Goal: Transaction & Acquisition: Book appointment/travel/reservation

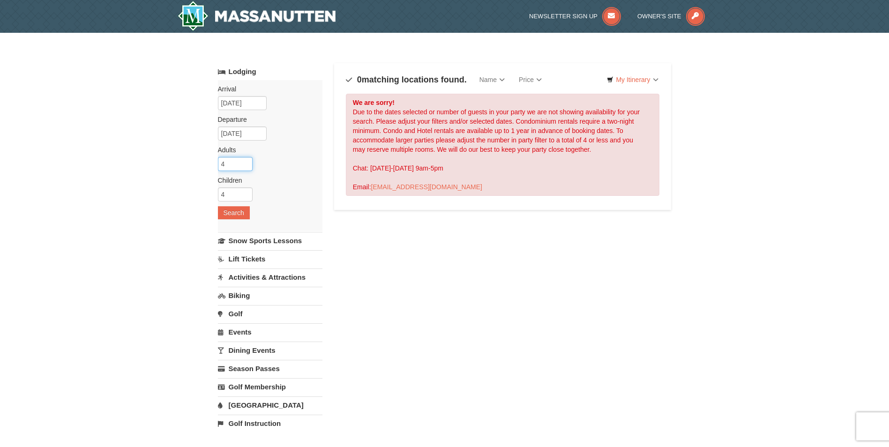
click at [240, 163] on input "4" at bounding box center [235, 164] width 35 height 14
click at [247, 162] on input "5" at bounding box center [235, 164] width 35 height 14
click at [247, 162] on input "6" at bounding box center [235, 164] width 35 height 14
click at [250, 167] on input "6" at bounding box center [235, 164] width 35 height 14
click at [246, 167] on input "5" at bounding box center [235, 164] width 35 height 14
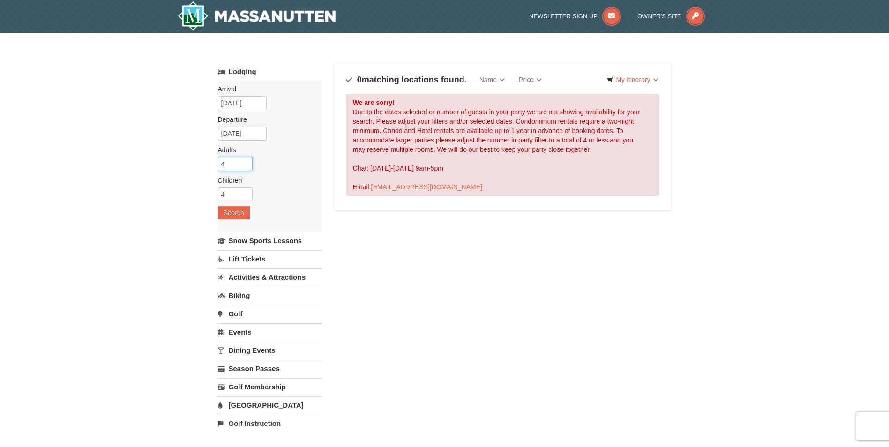
click at [246, 167] on input "4" at bounding box center [235, 164] width 35 height 14
click at [246, 167] on input "3" at bounding box center [235, 164] width 35 height 14
type input "2"
click at [246, 167] on input "2" at bounding box center [235, 164] width 35 height 14
click at [242, 194] on input "3" at bounding box center [235, 194] width 35 height 14
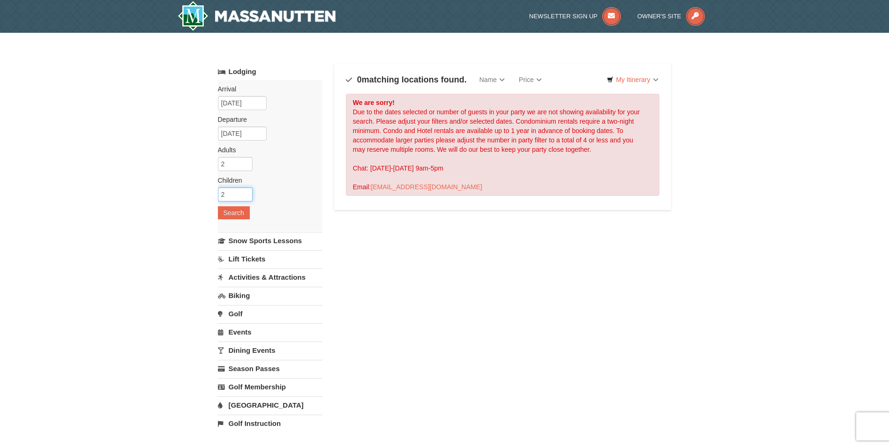
type input "2"
click at [245, 196] on input "2" at bounding box center [235, 194] width 35 height 14
click at [239, 207] on button "Search" at bounding box center [234, 212] width 32 height 13
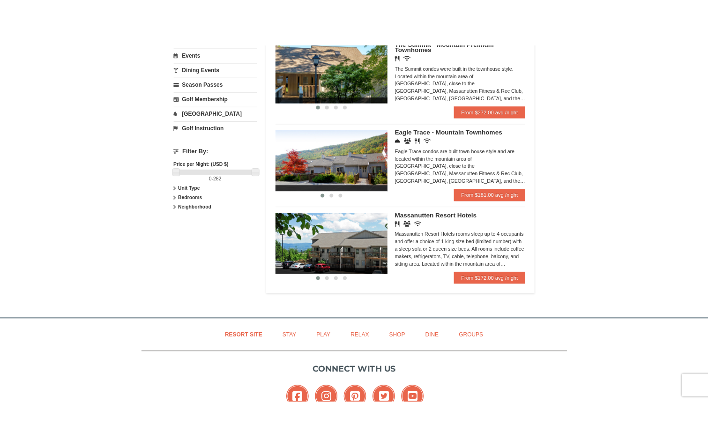
scroll to position [328, 0]
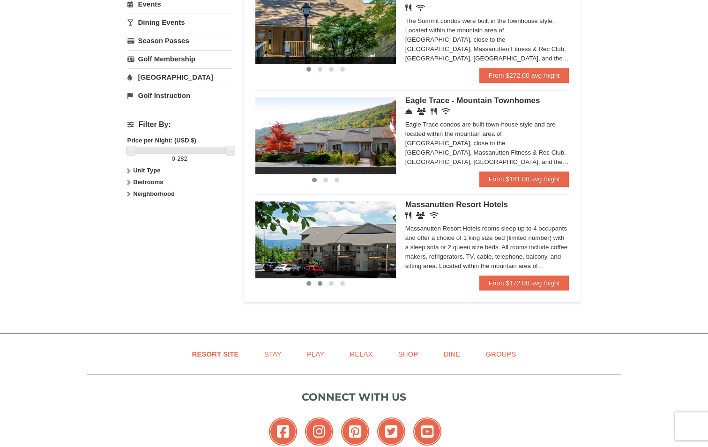
click at [318, 283] on span at bounding box center [320, 283] width 5 height 5
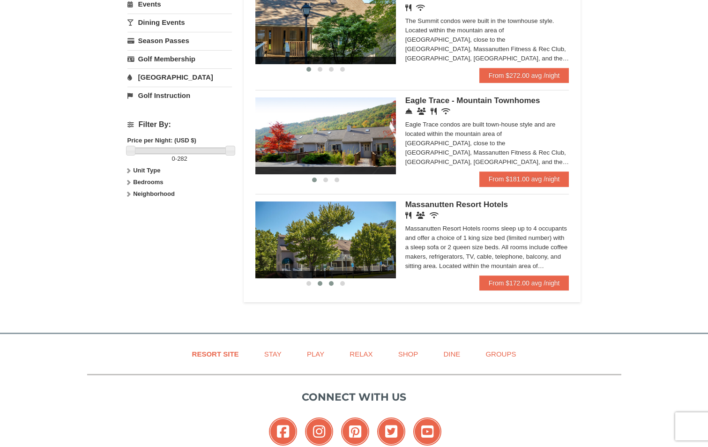
click at [329, 283] on span at bounding box center [331, 283] width 5 height 5
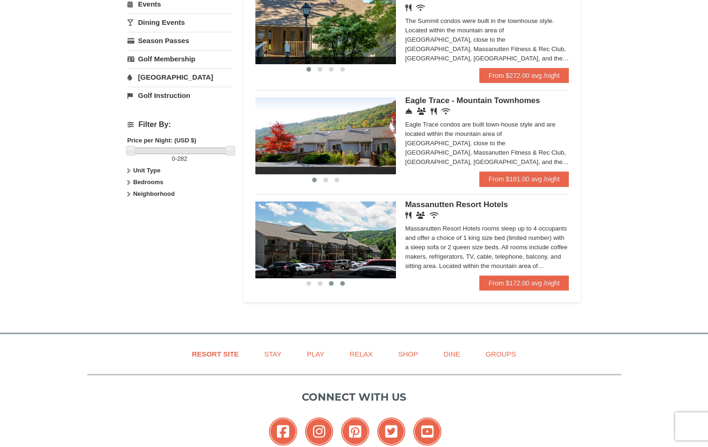
click at [343, 283] on span at bounding box center [342, 283] width 5 height 5
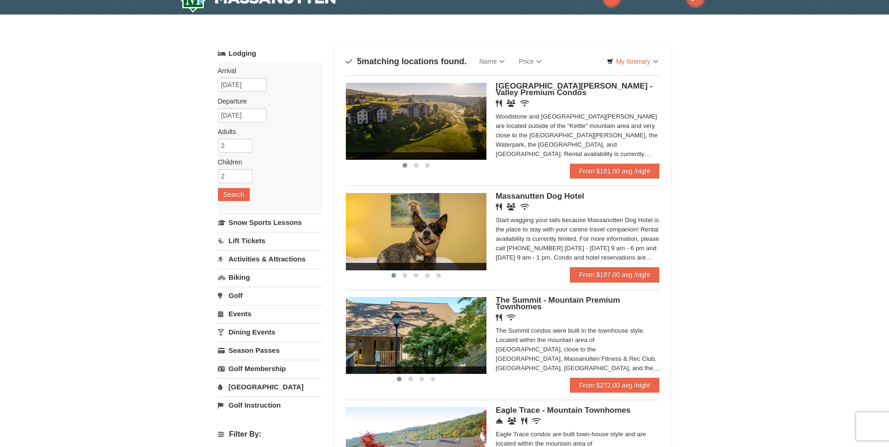
scroll to position [0, 0]
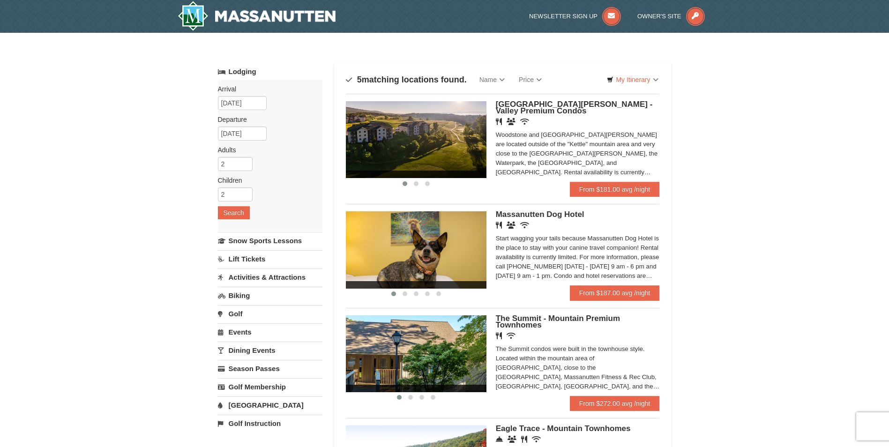
click at [452, 131] on img at bounding box center [416, 139] width 141 height 77
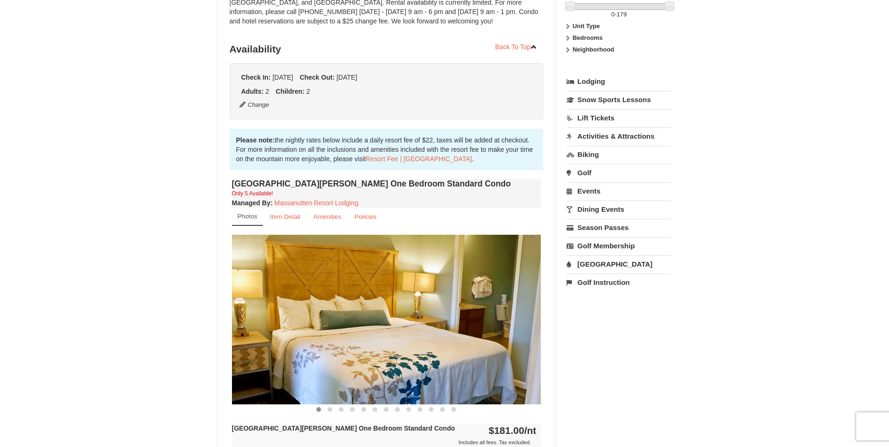
scroll to position [234, 0]
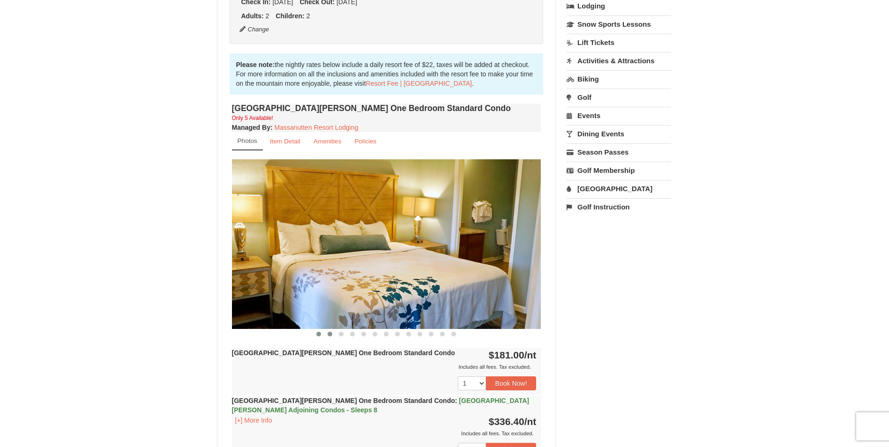
click at [330, 337] on button at bounding box center [329, 333] width 11 height 9
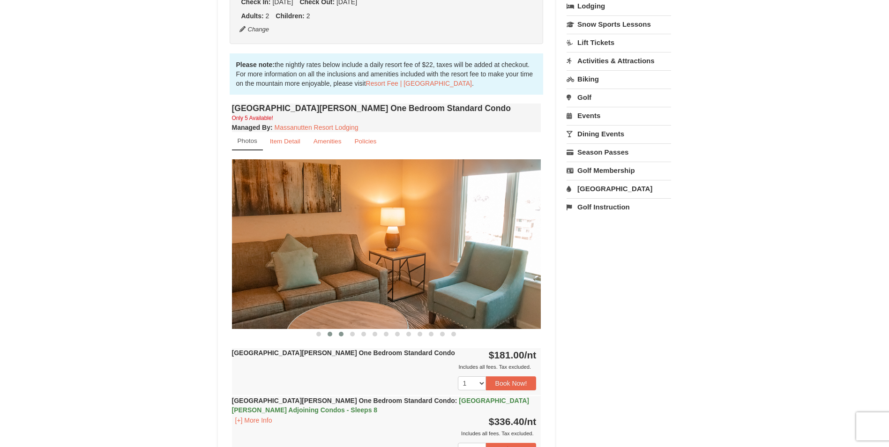
click at [344, 334] on button at bounding box center [340, 333] width 11 height 9
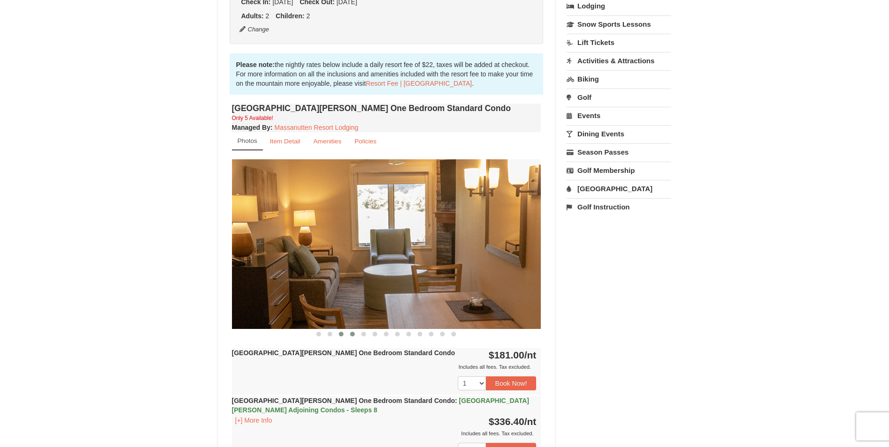
click at [351, 334] on span at bounding box center [352, 334] width 5 height 5
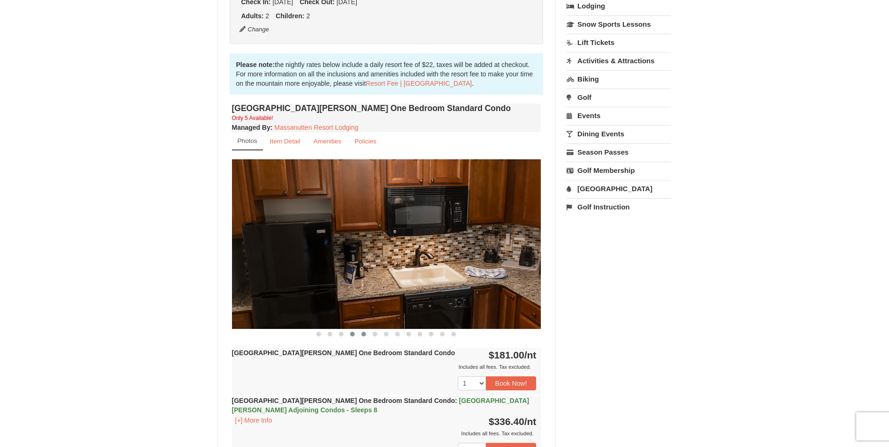
click at [363, 335] on span at bounding box center [363, 334] width 5 height 5
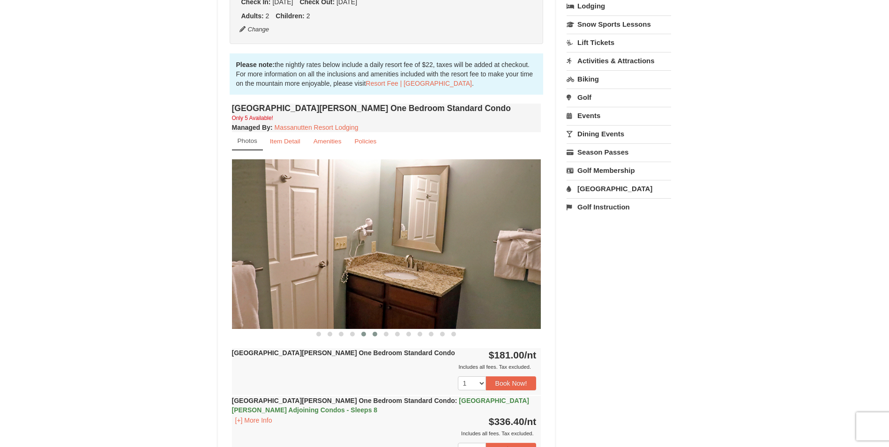
click at [376, 335] on span at bounding box center [374, 334] width 5 height 5
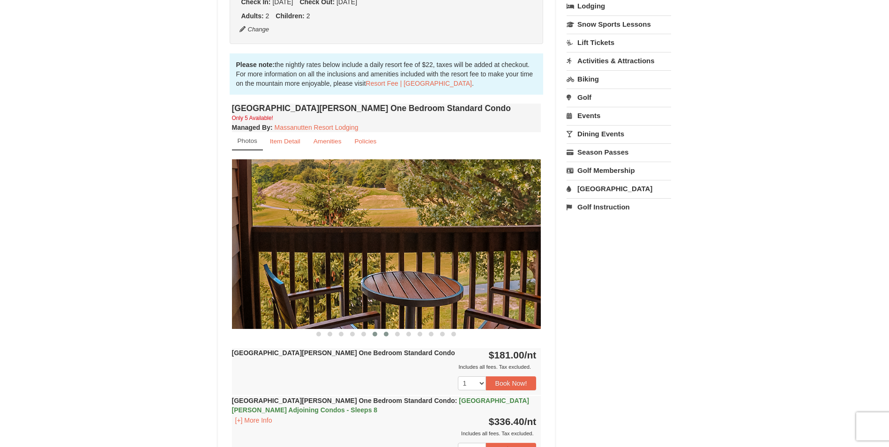
click at [385, 335] on span at bounding box center [386, 334] width 5 height 5
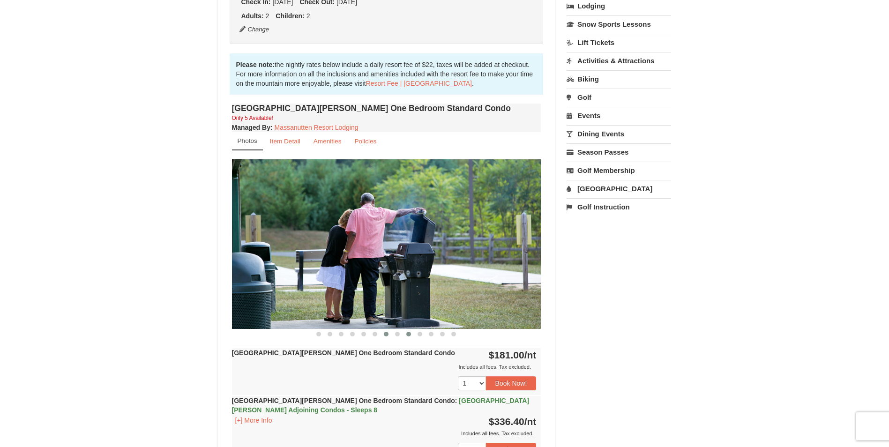
click at [403, 336] on button at bounding box center [408, 333] width 11 height 9
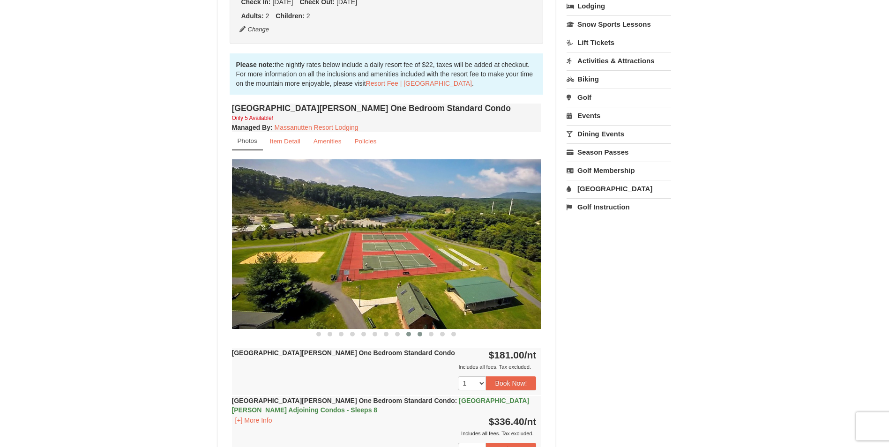
click at [420, 336] on span at bounding box center [419, 334] width 5 height 5
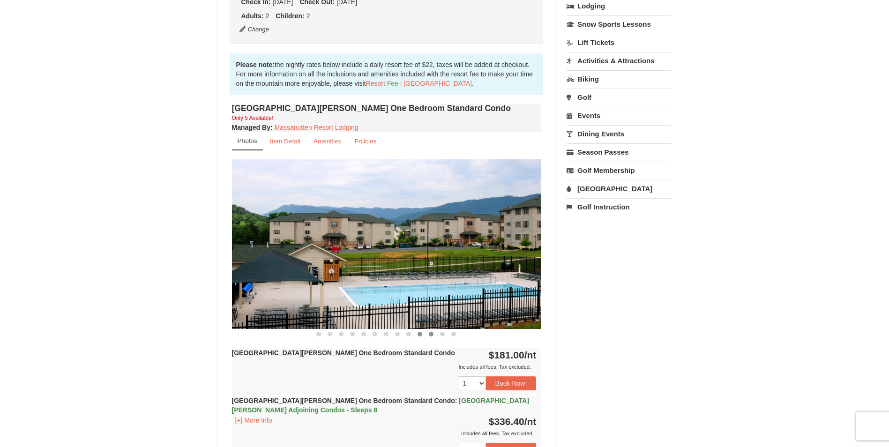
click at [433, 334] on button at bounding box center [430, 333] width 11 height 9
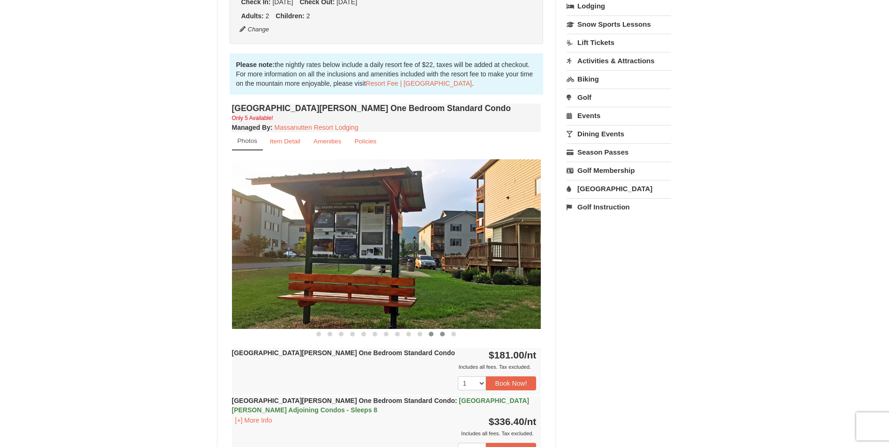
click at [442, 333] on span at bounding box center [442, 334] width 5 height 5
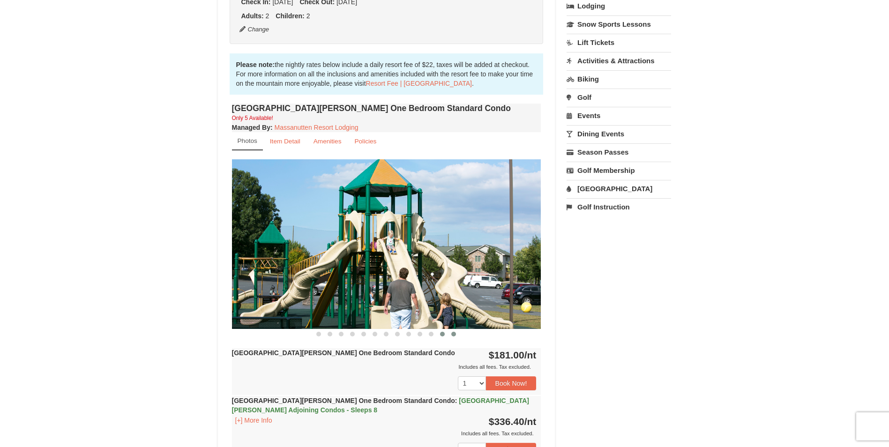
click at [451, 333] on span at bounding box center [453, 334] width 5 height 5
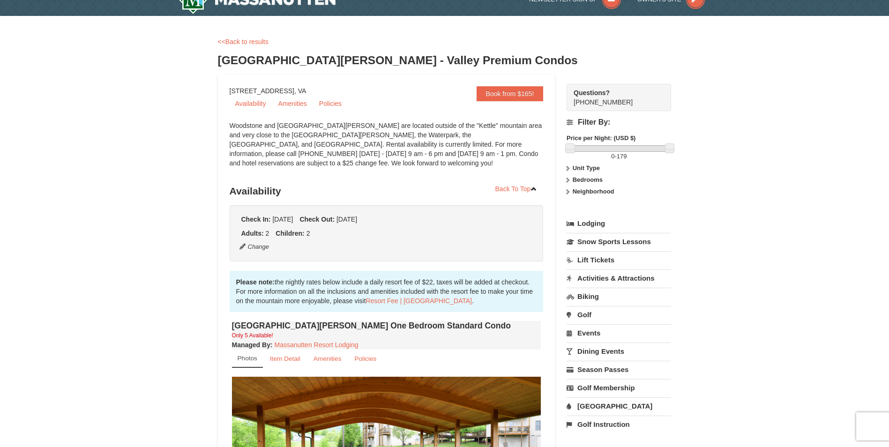
scroll to position [0, 0]
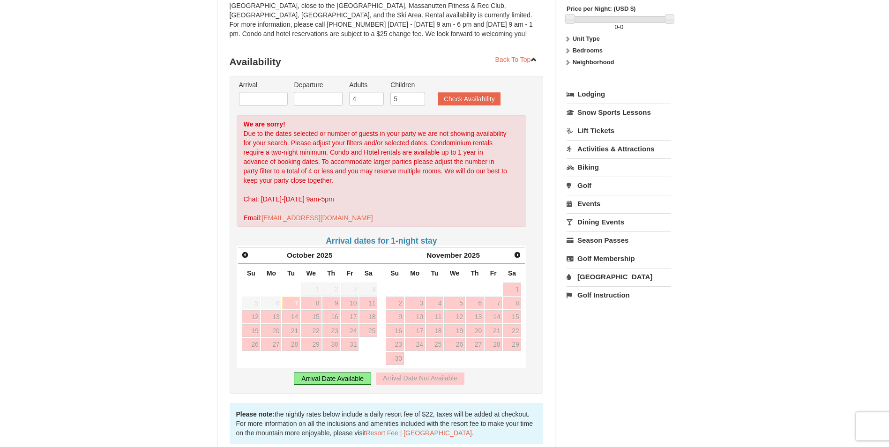
scroll to position [141, 0]
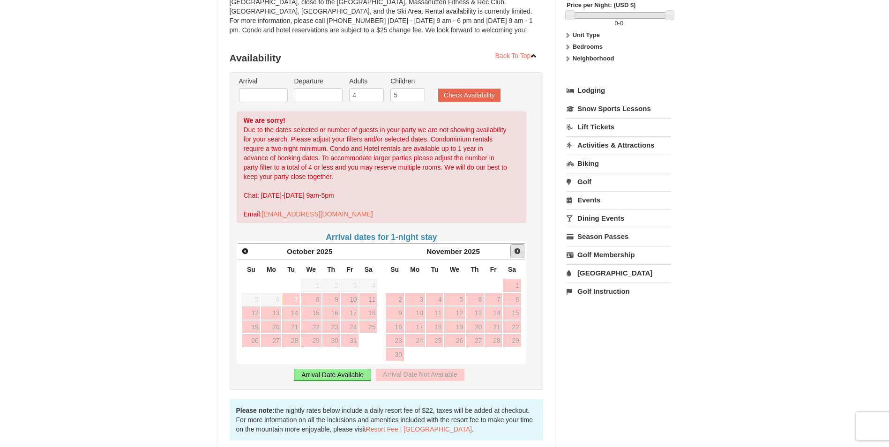
click at [516, 253] on span "Next" at bounding box center [516, 250] width 7 height 7
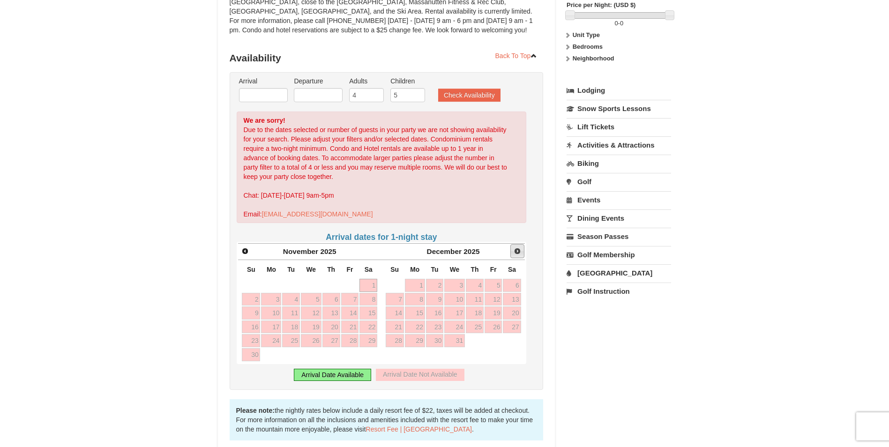
click at [516, 253] on span "Next" at bounding box center [516, 250] width 7 height 7
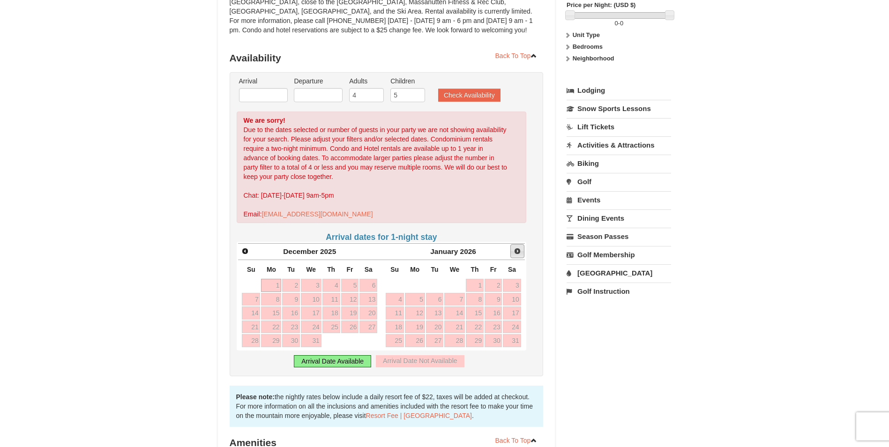
click at [516, 253] on span "Next" at bounding box center [516, 250] width 7 height 7
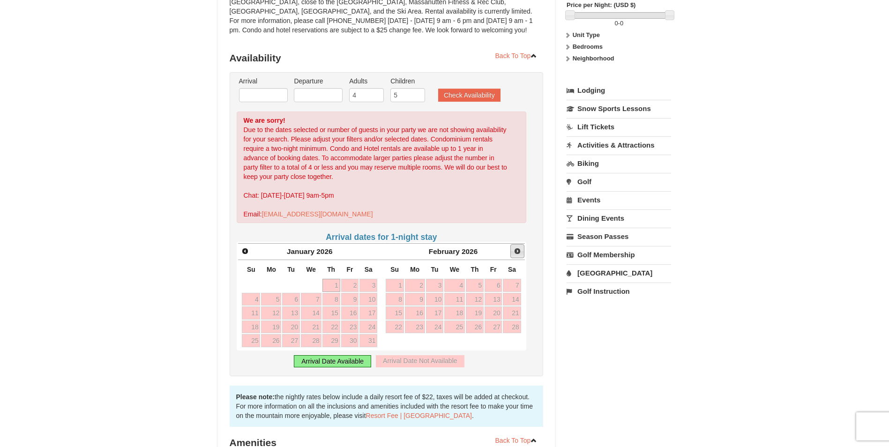
click at [516, 253] on span "Next" at bounding box center [516, 250] width 7 height 7
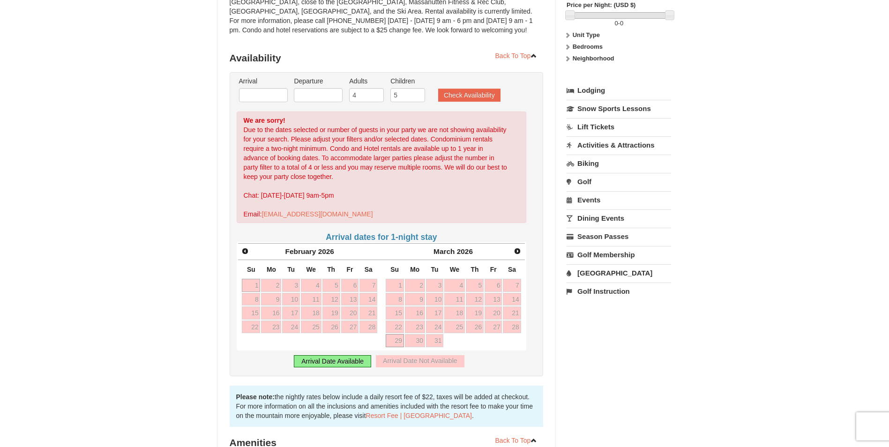
click at [390, 338] on link "29" at bounding box center [395, 340] width 18 height 13
type input "[DATE]"
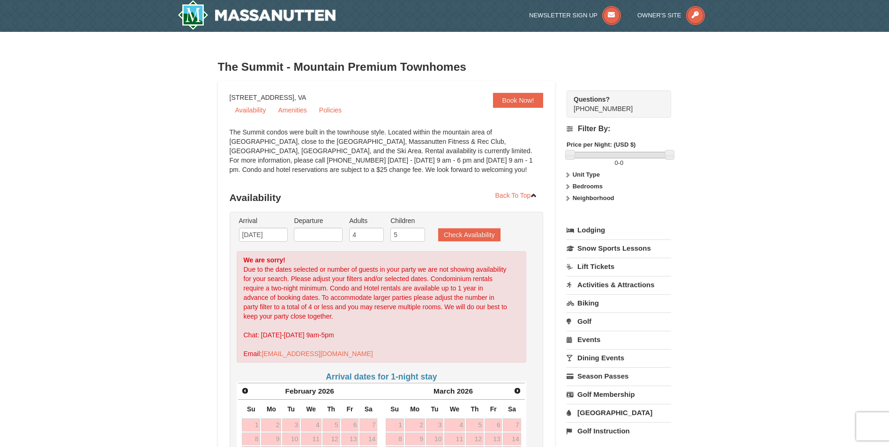
scroll to position [0, 0]
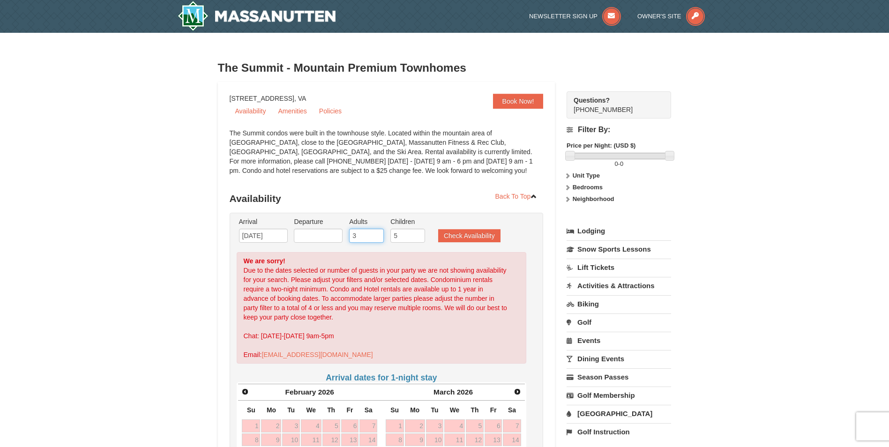
click at [377, 239] on input "3" at bounding box center [366, 236] width 35 height 14
type input "2"
click at [377, 239] on input "2" at bounding box center [366, 236] width 35 height 14
click at [418, 238] on input "4" at bounding box center [407, 236] width 35 height 14
click at [418, 238] on input "3" at bounding box center [407, 236] width 35 height 14
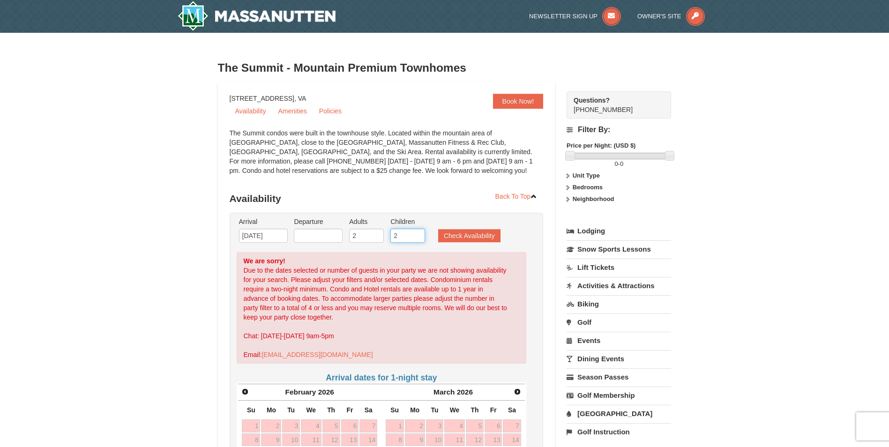
type input "2"
click at [418, 238] on input "2" at bounding box center [407, 236] width 35 height 14
click at [447, 236] on button "Check Availability" at bounding box center [469, 235] width 62 height 13
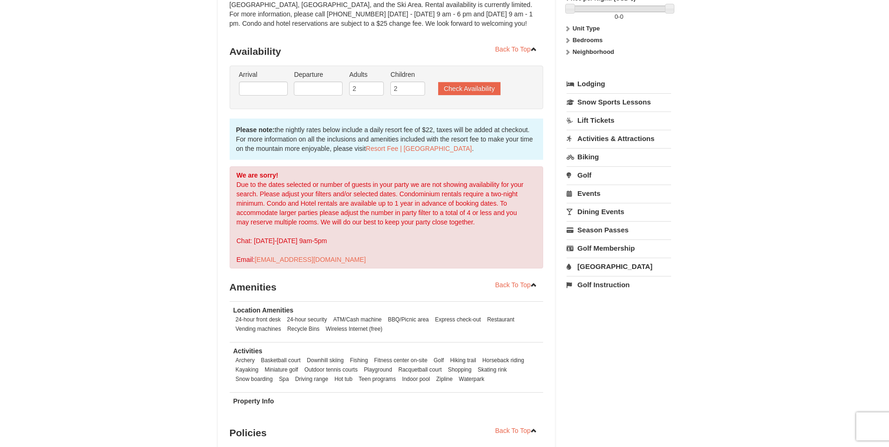
scroll to position [96, 0]
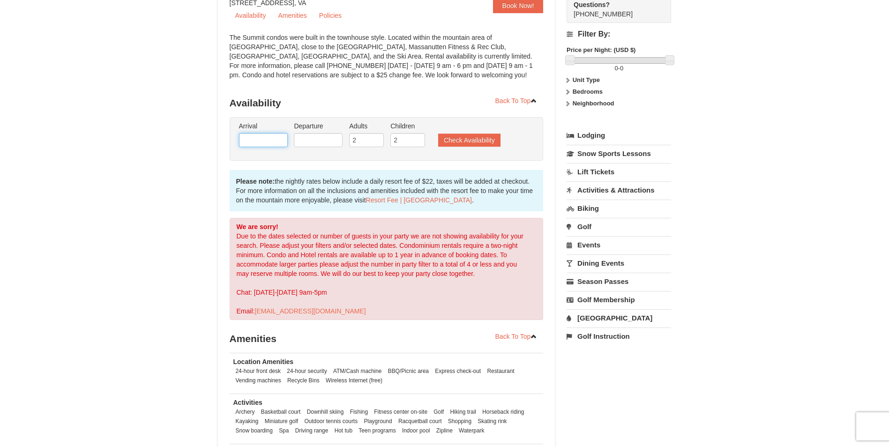
click at [278, 141] on input "text" at bounding box center [263, 140] width 49 height 14
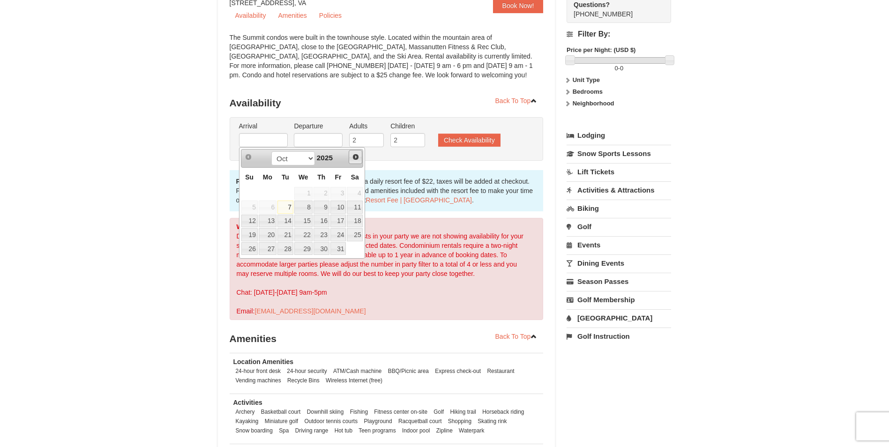
click at [354, 157] on span "Next" at bounding box center [355, 156] width 7 height 7
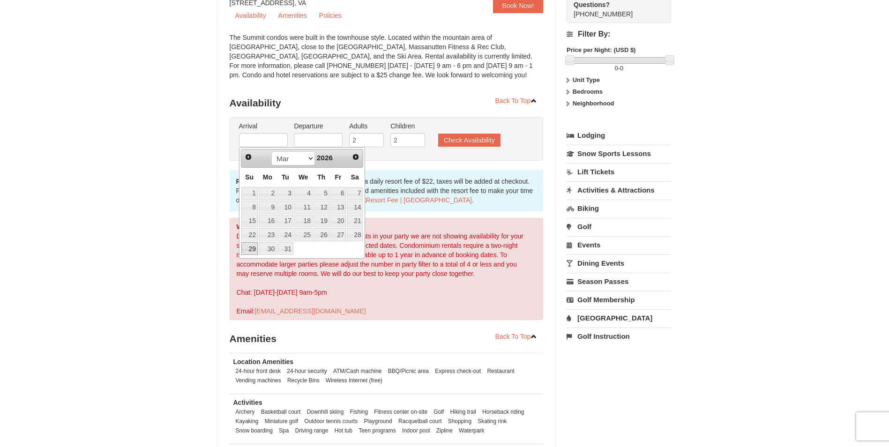
click at [252, 250] on link "29" at bounding box center [249, 248] width 16 height 13
type input "[DATE]"
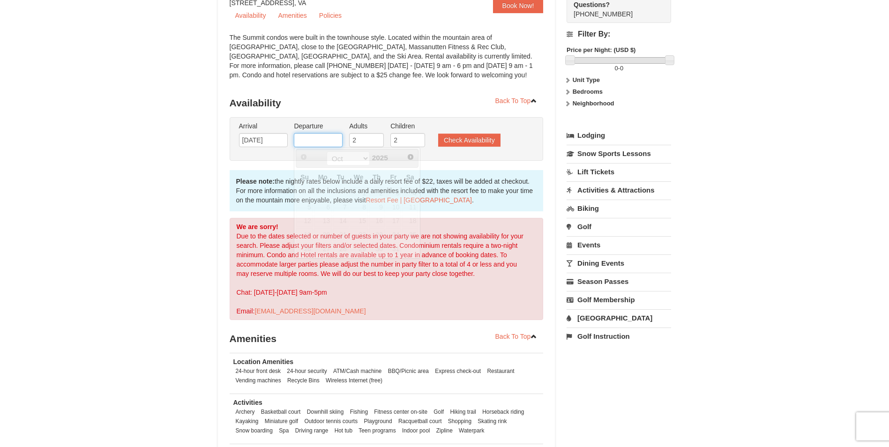
click at [312, 140] on input "text" at bounding box center [318, 140] width 49 height 14
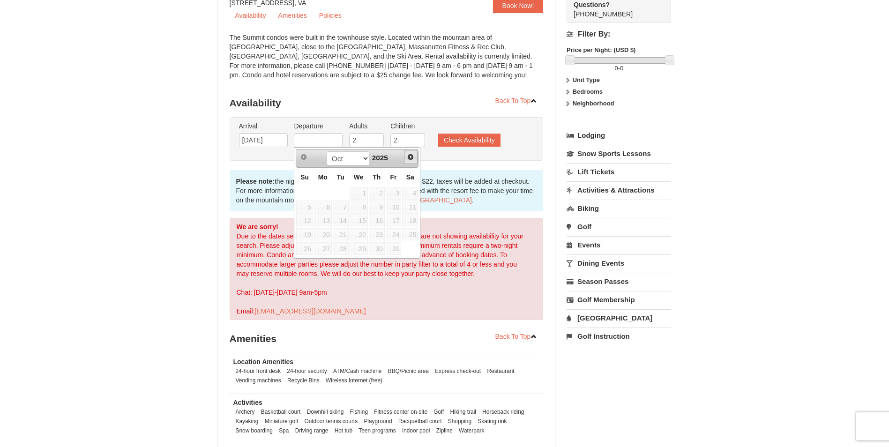
click at [410, 157] on span "Next" at bounding box center [410, 156] width 7 height 7
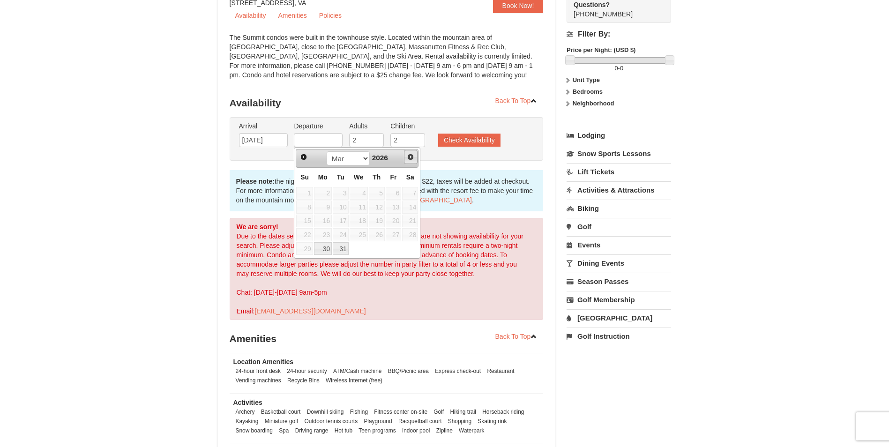
click at [413, 157] on span "Next" at bounding box center [410, 156] width 7 height 7
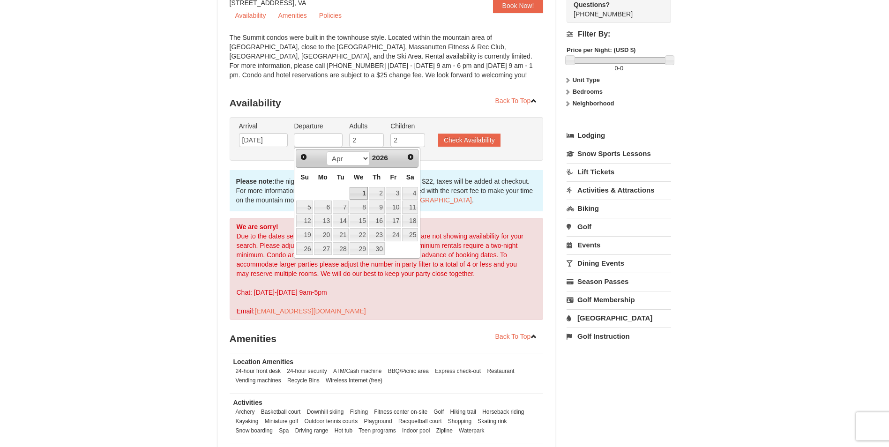
click at [358, 194] on link "1" at bounding box center [358, 193] width 18 height 13
type input "[DATE]"
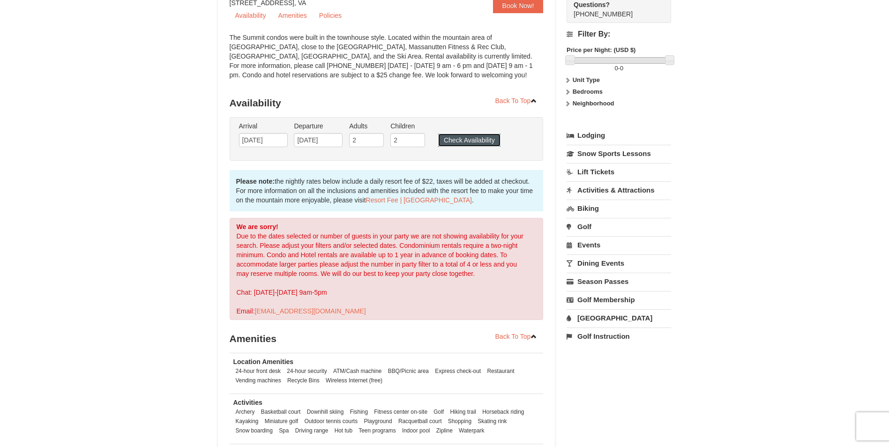
click at [454, 144] on button "Check Availability" at bounding box center [469, 140] width 62 height 13
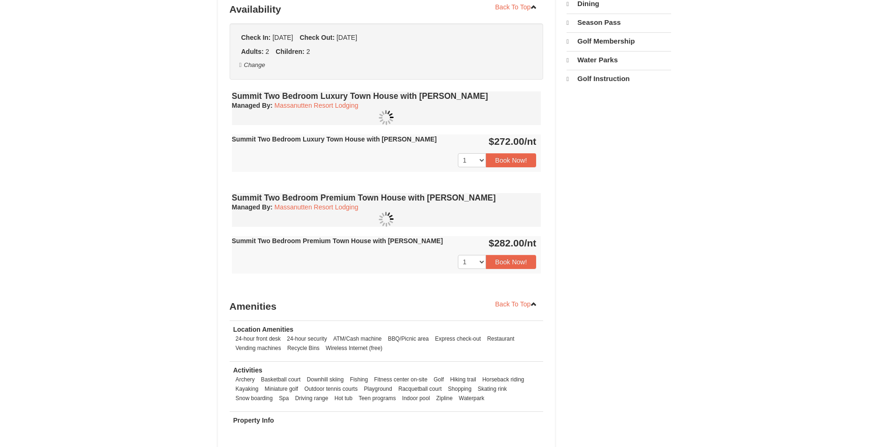
select select "10"
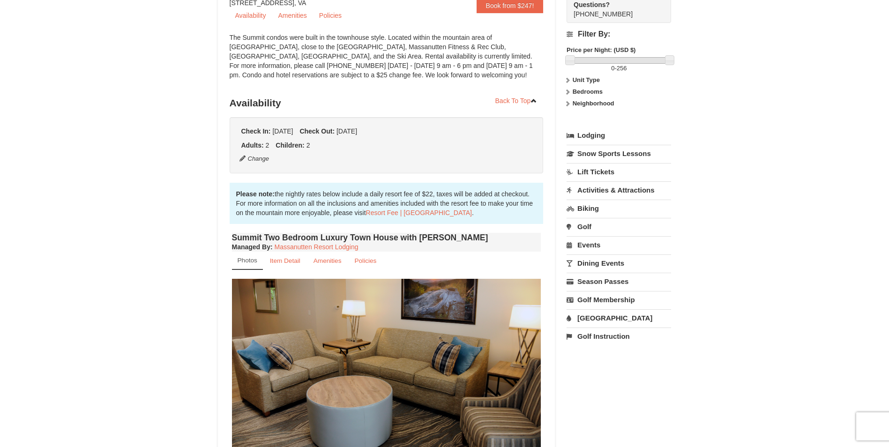
scroll to position [49, 0]
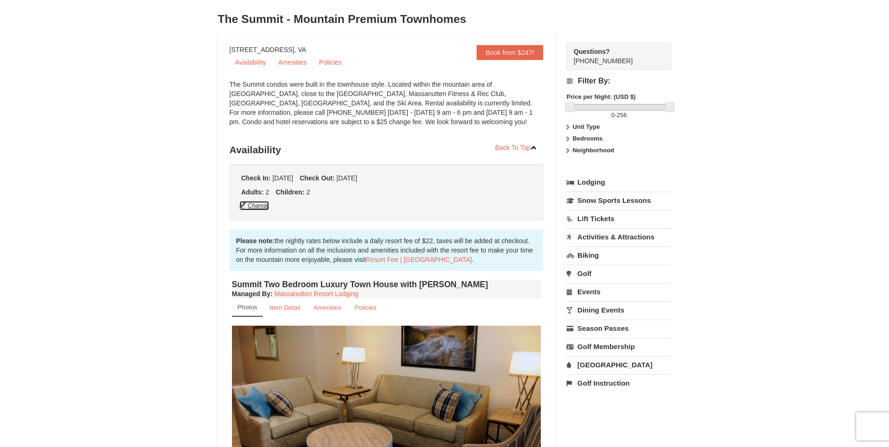
click at [261, 209] on button "Change" at bounding box center [254, 206] width 31 height 10
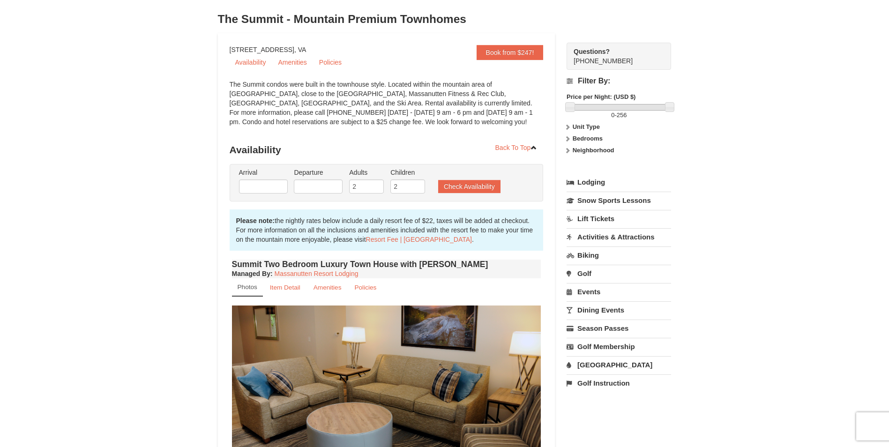
type input "[DATE]"
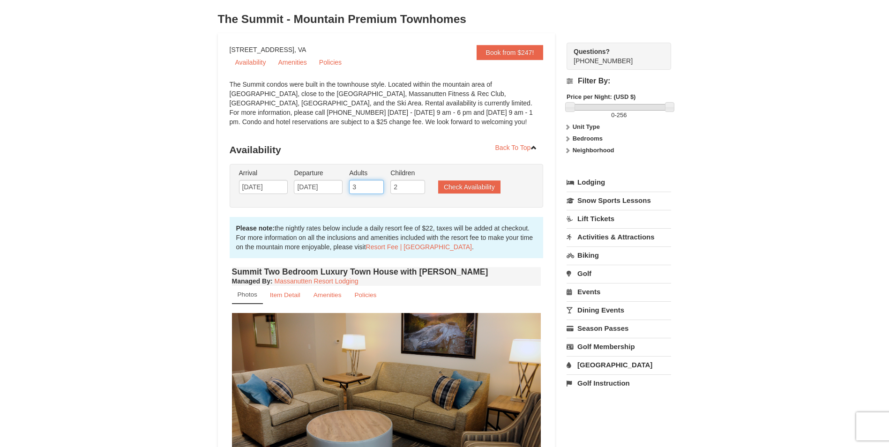
click at [373, 186] on input "3" at bounding box center [366, 187] width 35 height 14
type input "4"
click at [376, 183] on input "4" at bounding box center [366, 187] width 35 height 14
click at [416, 186] on input "3" at bounding box center [407, 187] width 35 height 14
click at [419, 185] on input "4" at bounding box center [407, 187] width 35 height 14
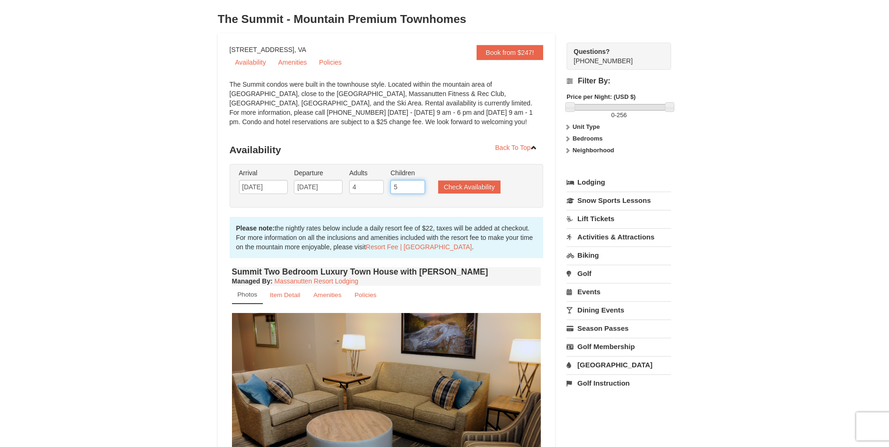
click at [419, 185] on input "5" at bounding box center [407, 187] width 35 height 14
type input "6"
click at [419, 185] on input "6" at bounding box center [407, 187] width 35 height 14
click at [469, 186] on button "Check Availability" at bounding box center [469, 186] width 62 height 13
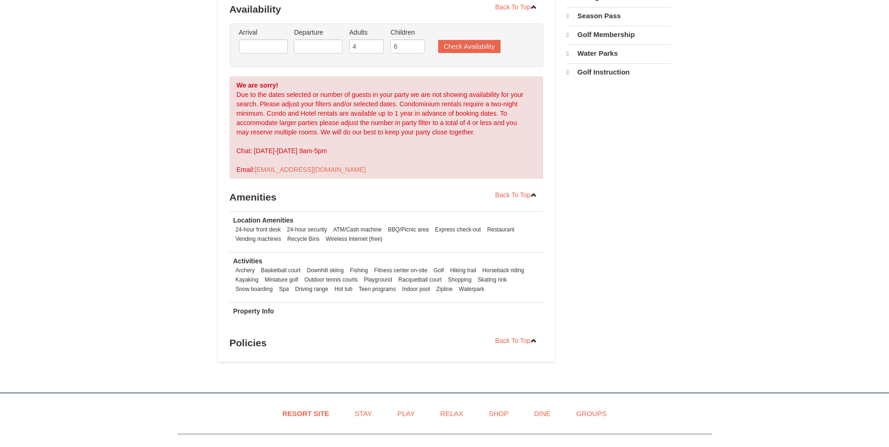
select select "10"
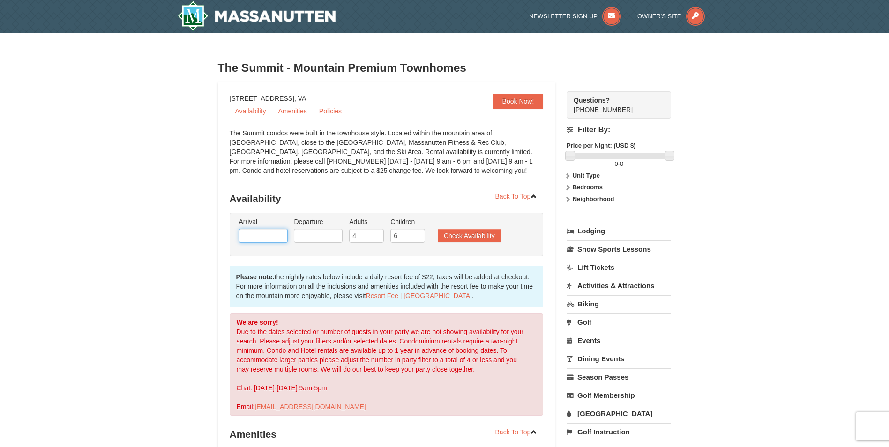
click at [263, 235] on input "text" at bounding box center [263, 236] width 49 height 14
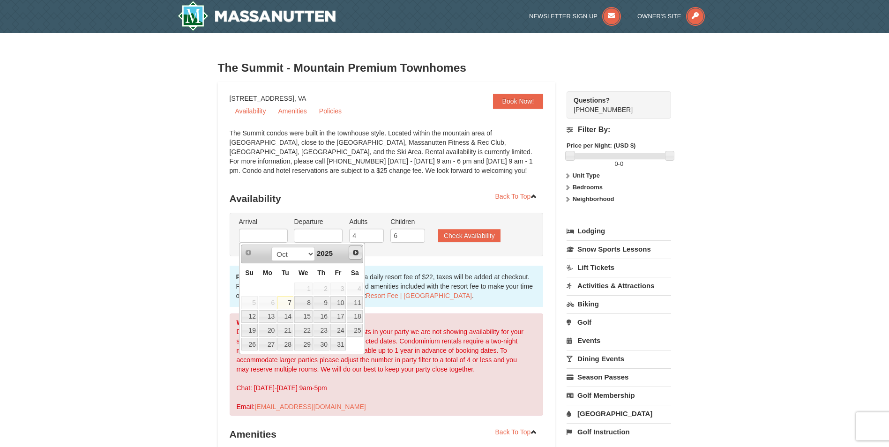
click at [354, 251] on span "Next" at bounding box center [355, 252] width 7 height 7
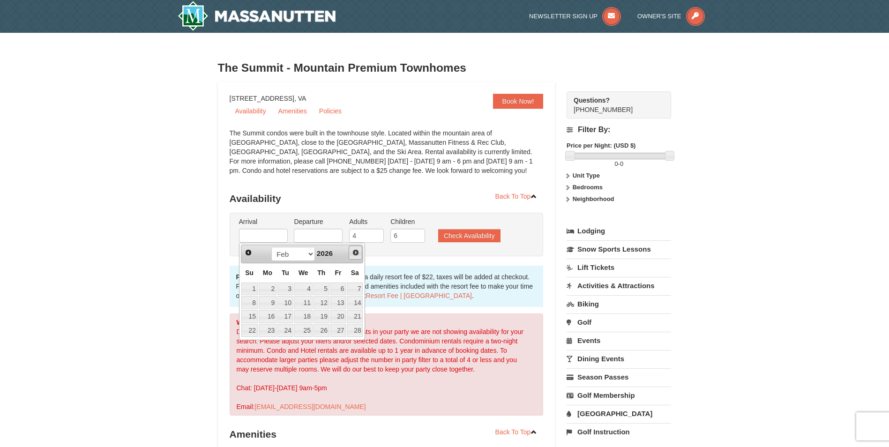
click at [353, 249] on span "Next" at bounding box center [355, 252] width 7 height 7
click at [251, 344] on link "29" at bounding box center [249, 344] width 16 height 13
type input "[DATE]"
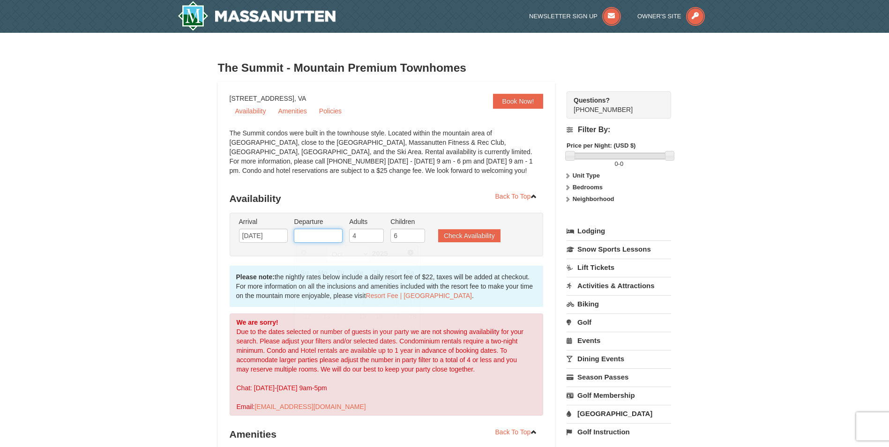
click at [330, 237] on input "text" at bounding box center [318, 236] width 49 height 14
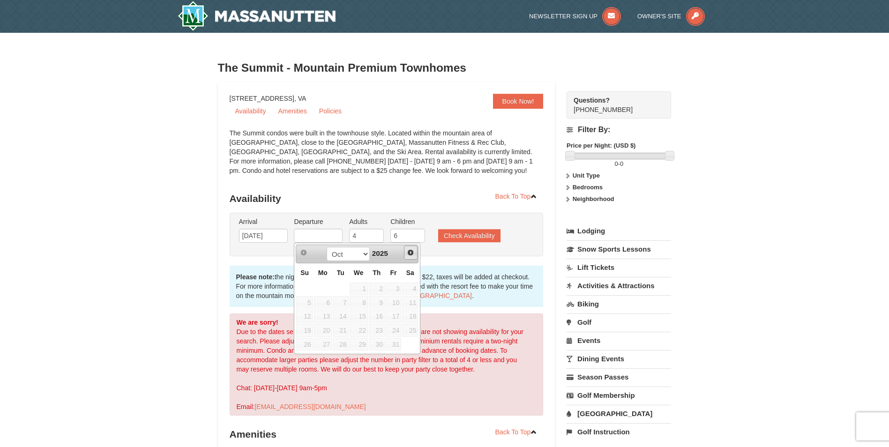
click at [407, 252] on span "Next" at bounding box center [410, 252] width 7 height 7
click at [411, 254] on span "Next" at bounding box center [410, 252] width 7 height 7
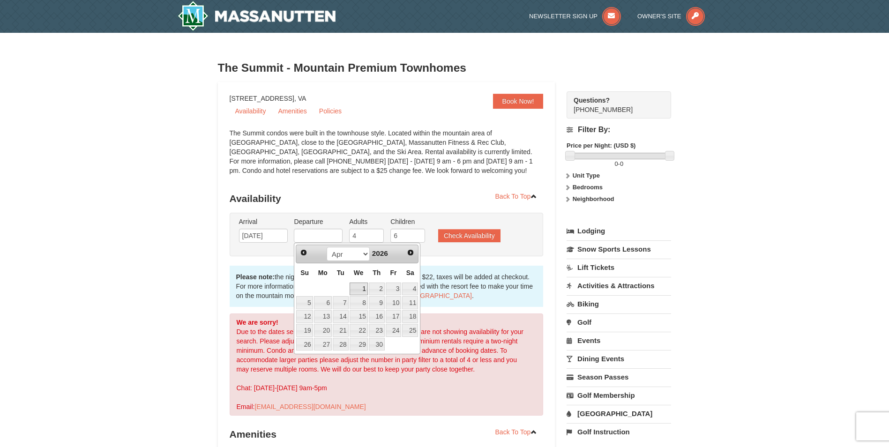
click at [356, 288] on link "1" at bounding box center [358, 288] width 18 height 13
type input "[DATE]"
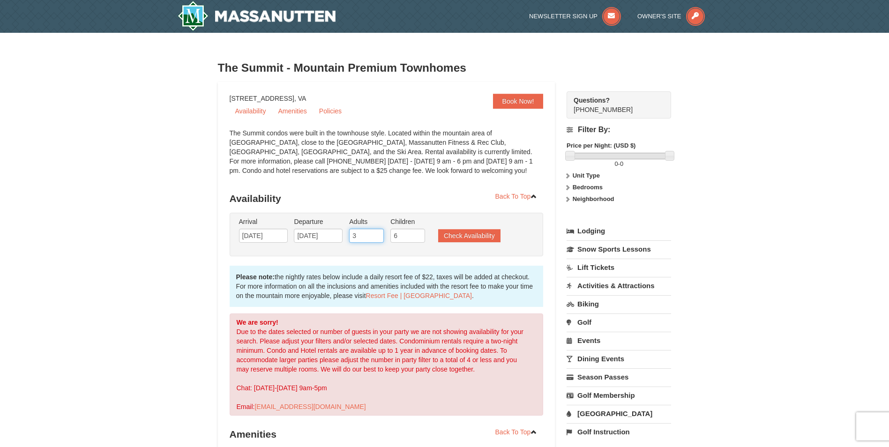
click at [378, 237] on input "3" at bounding box center [366, 236] width 35 height 14
type input "2"
click at [378, 237] on input "2" at bounding box center [366, 236] width 35 height 14
click at [418, 238] on input "5" at bounding box center [407, 236] width 35 height 14
click at [418, 238] on input "4" at bounding box center [407, 236] width 35 height 14
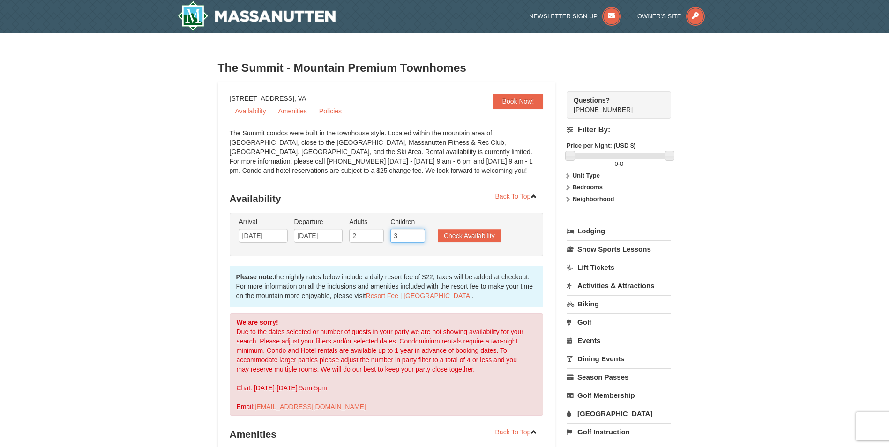
click at [418, 238] on input "3" at bounding box center [407, 236] width 35 height 14
type input "4"
click at [419, 231] on input "4" at bounding box center [407, 236] width 35 height 14
click at [450, 233] on button "Check Availability" at bounding box center [469, 235] width 62 height 13
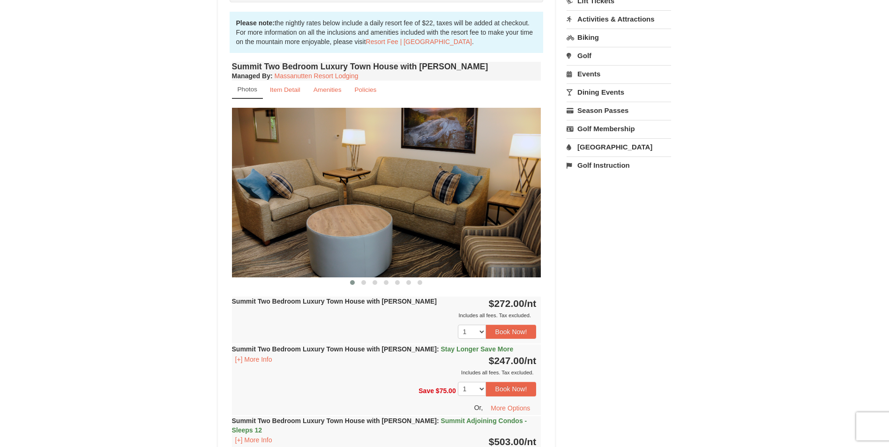
scroll to position [283, 0]
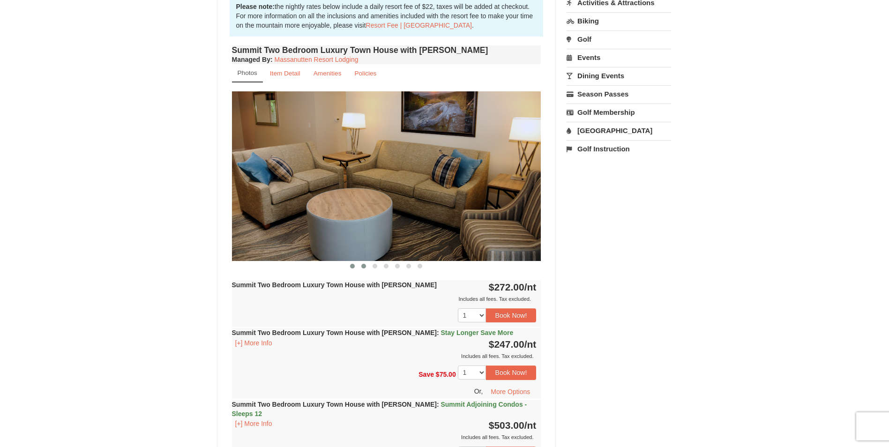
click at [362, 267] on span at bounding box center [363, 266] width 5 height 5
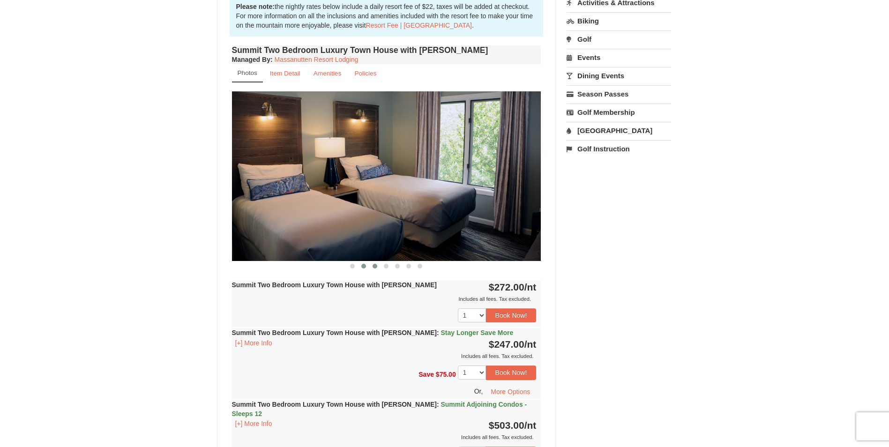
click at [378, 266] on button at bounding box center [374, 265] width 11 height 9
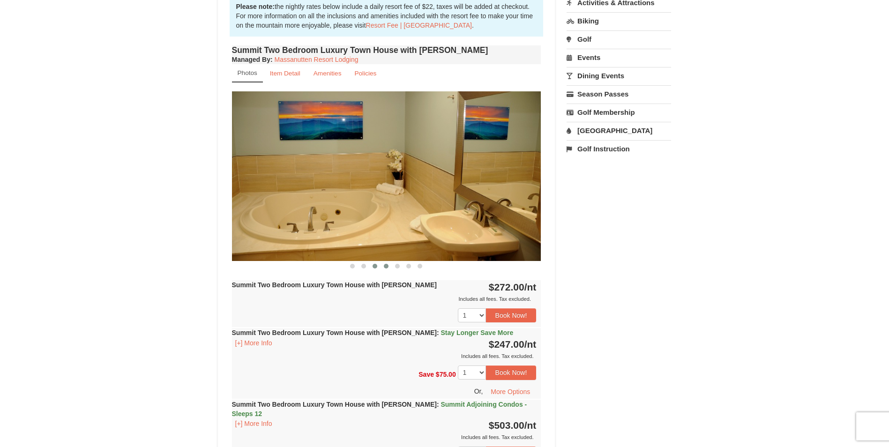
click at [384, 266] on span at bounding box center [386, 266] width 5 height 5
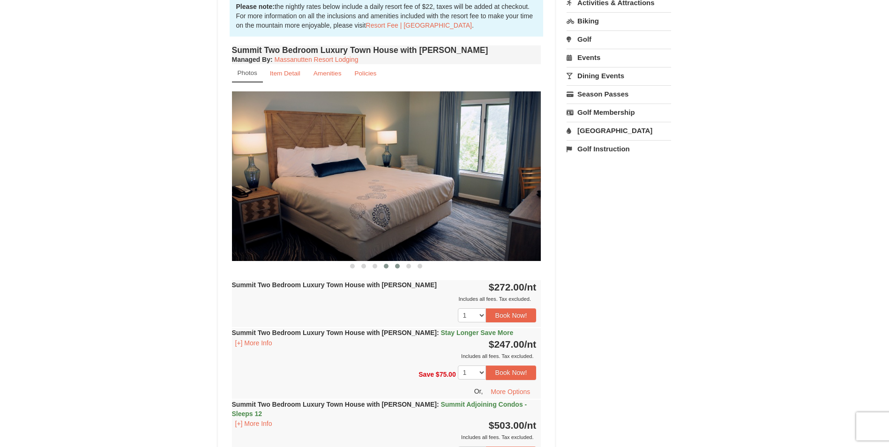
click at [399, 266] on span at bounding box center [397, 266] width 5 height 5
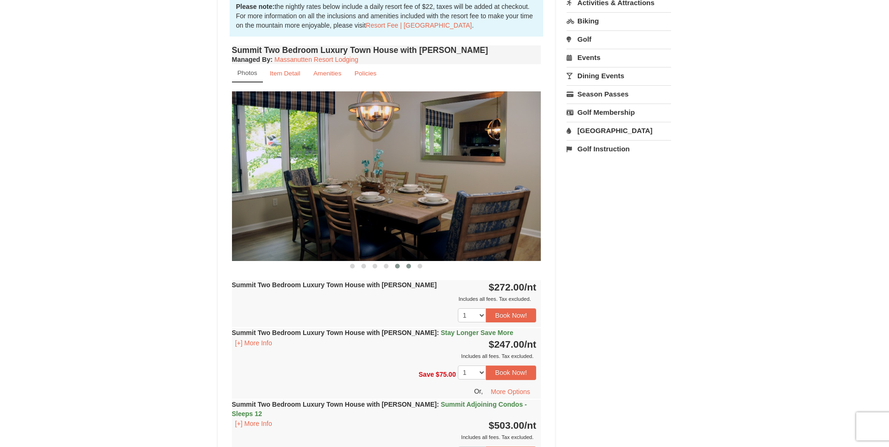
drag, startPoint x: 408, startPoint y: 267, endPoint x: 413, endPoint y: 267, distance: 5.6
click at [408, 267] on span at bounding box center [408, 266] width 5 height 5
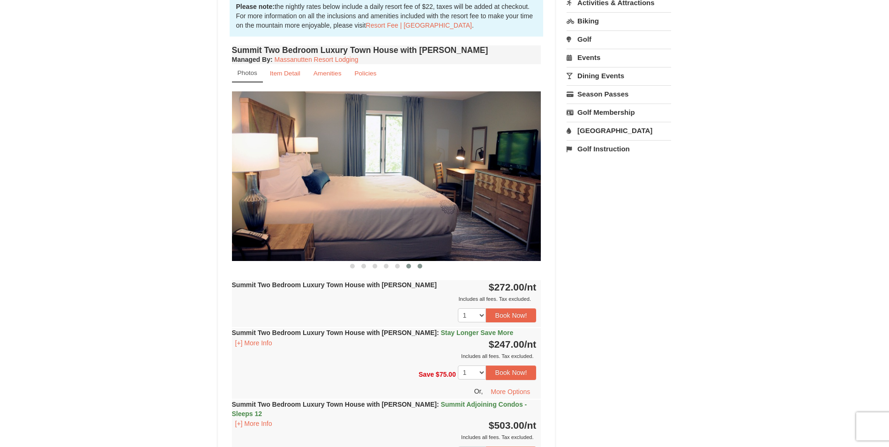
click at [418, 266] on span at bounding box center [419, 266] width 5 height 5
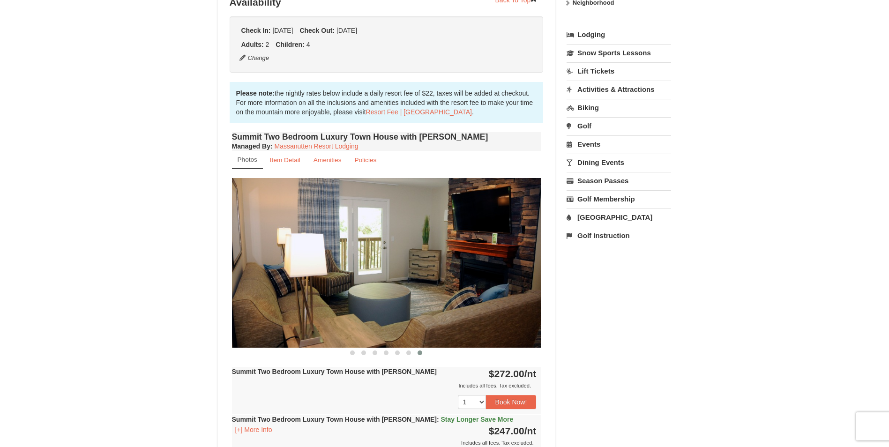
scroll to position [0, 0]
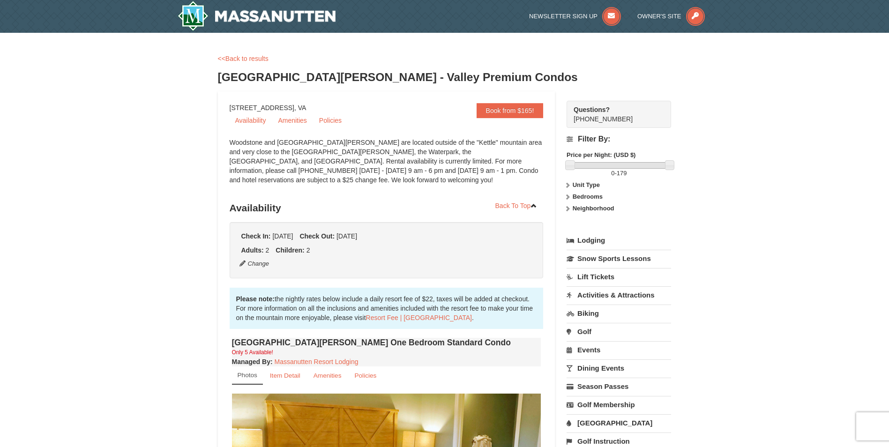
scroll to position [47, 0]
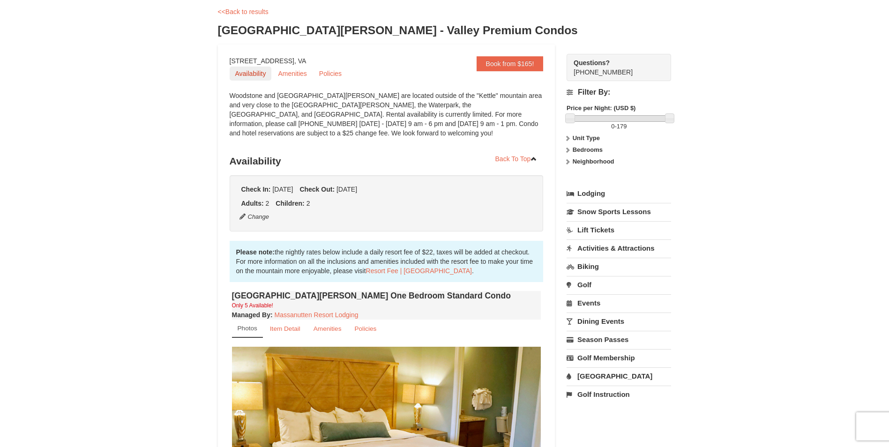
click at [252, 74] on link "Availability" at bounding box center [251, 74] width 42 height 14
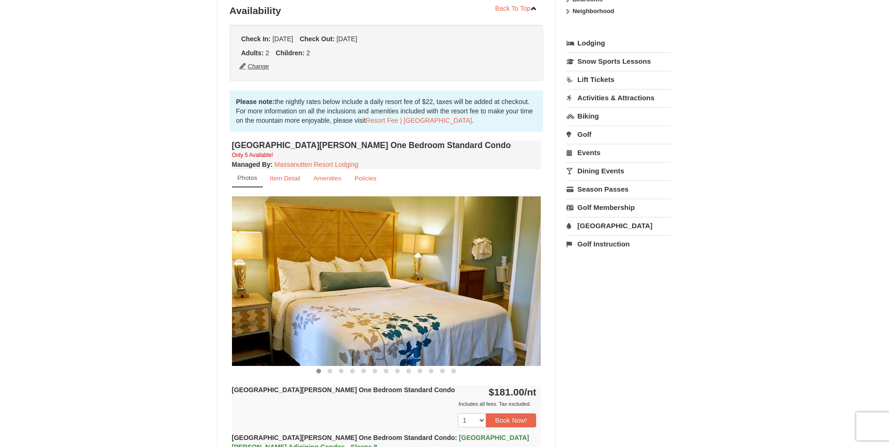
scroll to position [199, 0]
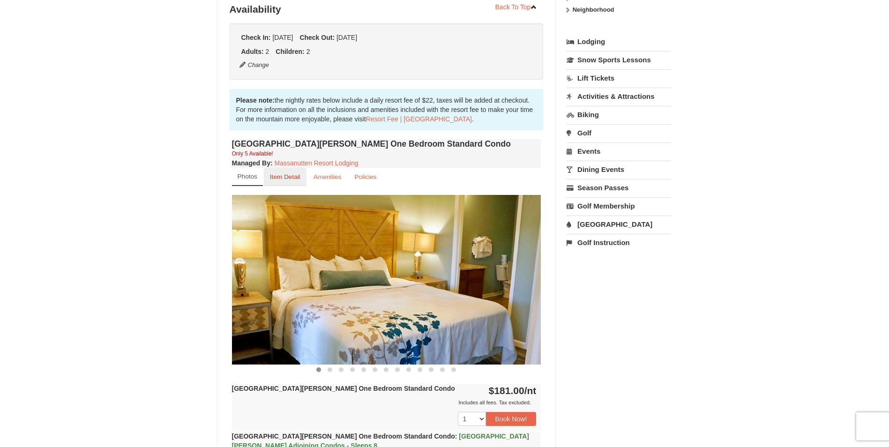
click at [290, 174] on small "Item Detail" at bounding box center [285, 176] width 30 height 7
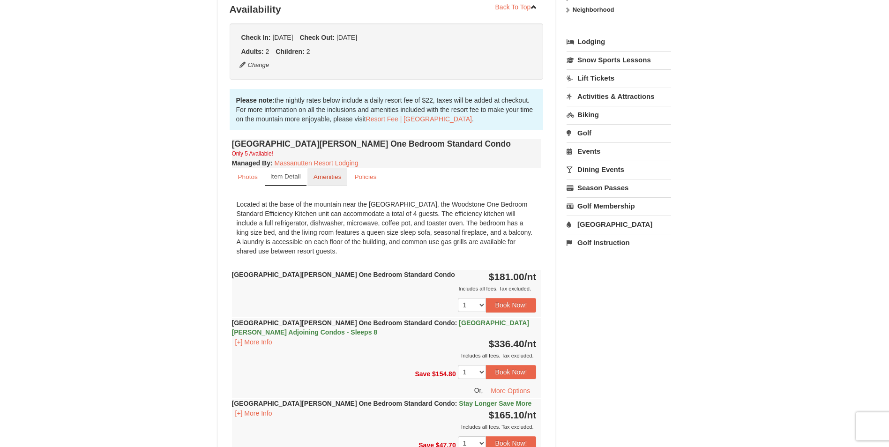
click at [339, 178] on small "Amenities" at bounding box center [327, 176] width 28 height 7
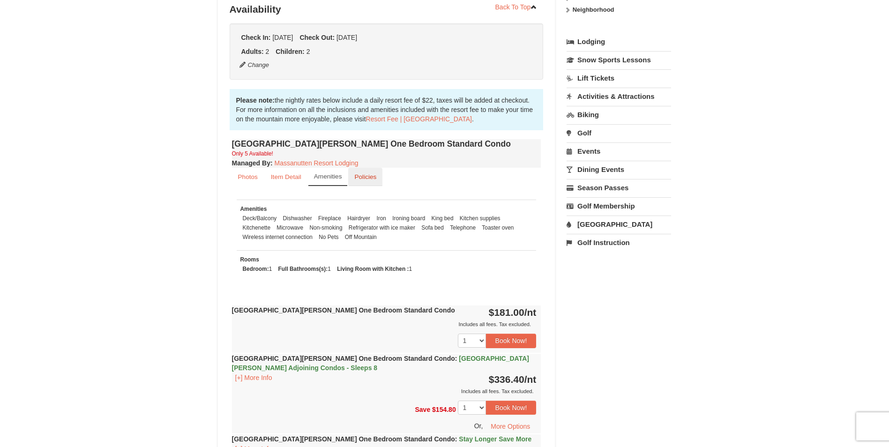
click at [367, 179] on small "Policies" at bounding box center [365, 176] width 22 height 7
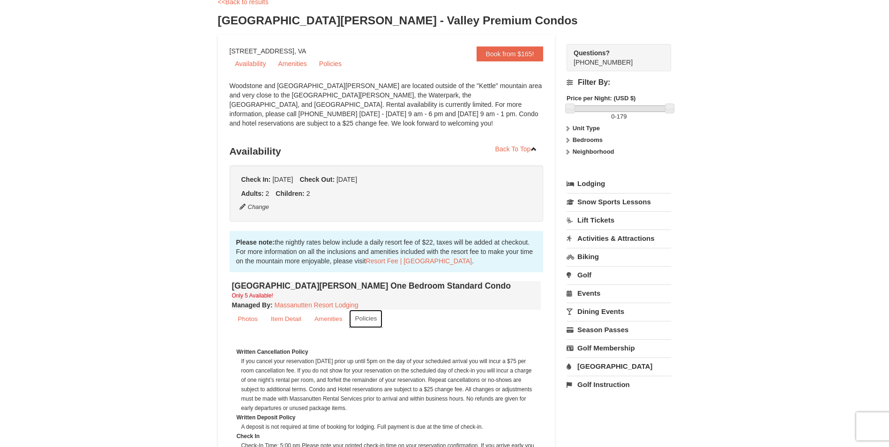
scroll to position [0, 0]
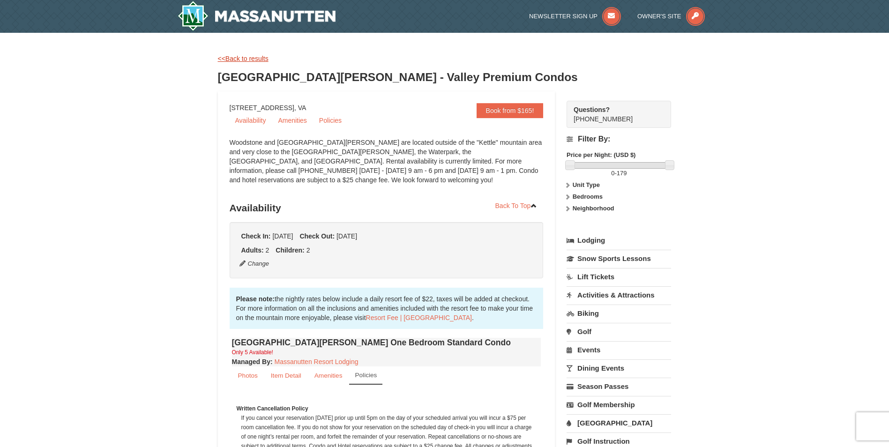
click at [248, 60] on link "<<Back to results" at bounding box center [243, 58] width 51 height 7
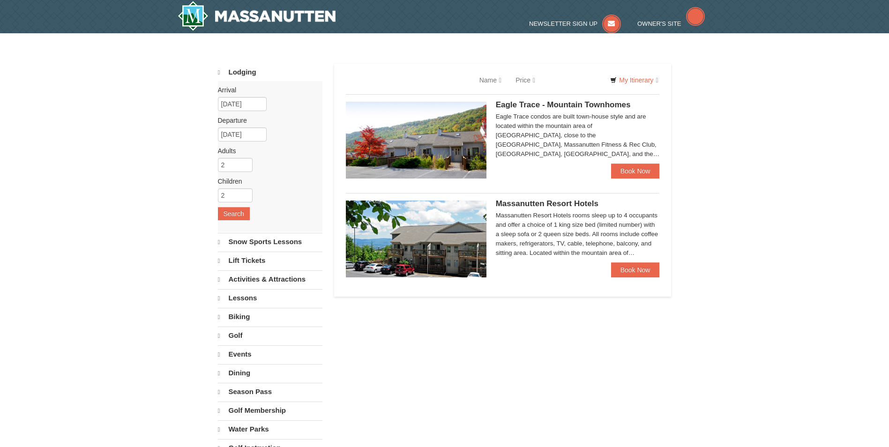
select select "10"
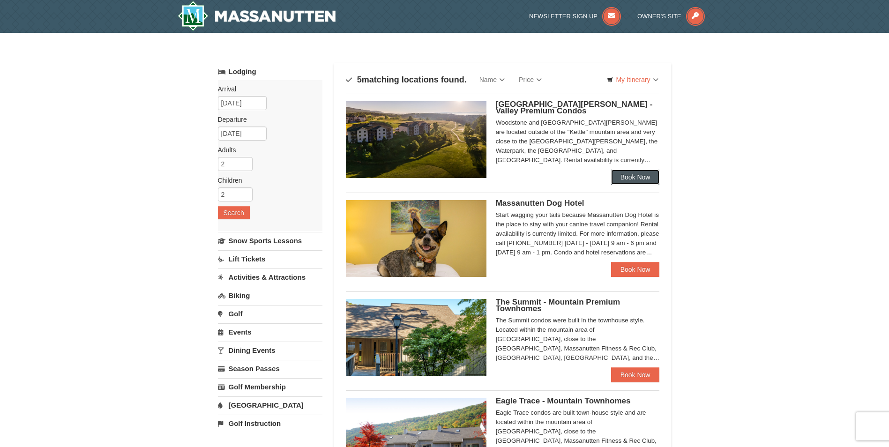
click at [636, 177] on link "Book Now" at bounding box center [635, 177] width 49 height 15
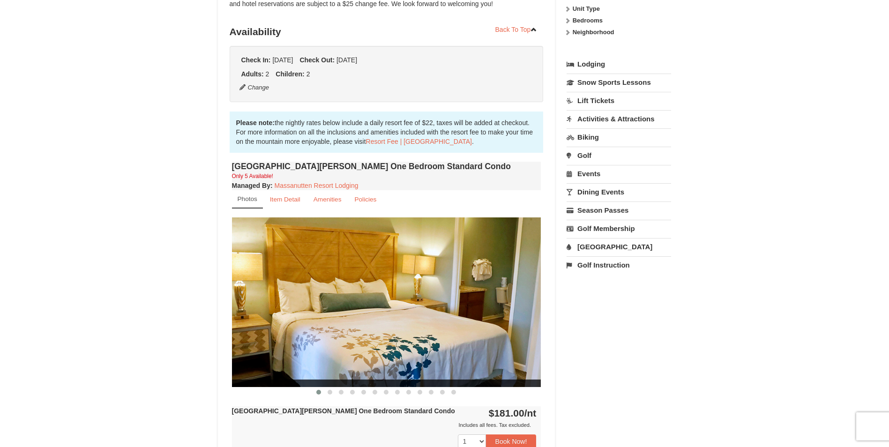
scroll to position [187, 0]
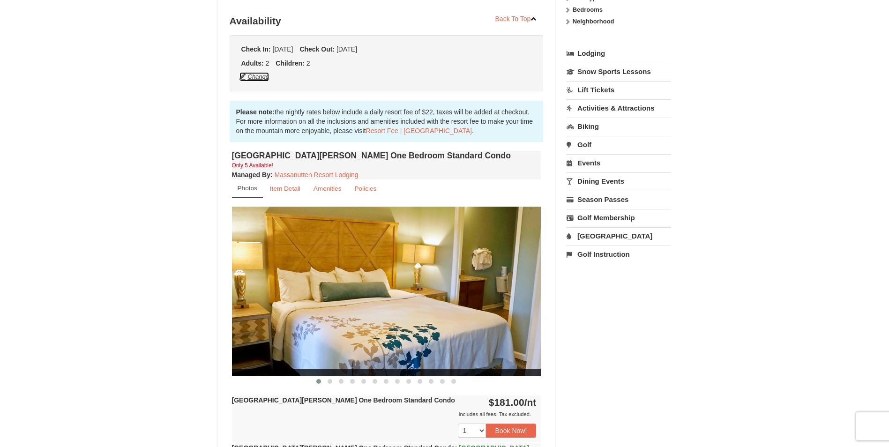
click at [256, 78] on button "Change" at bounding box center [254, 77] width 31 height 10
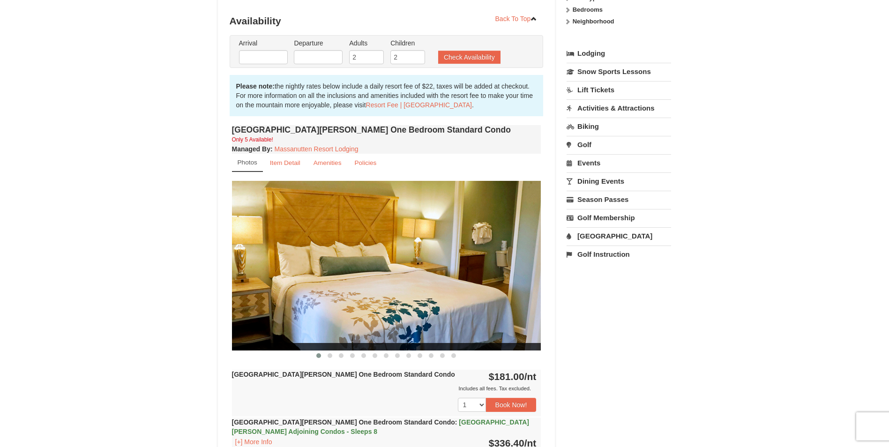
type input "[DATE]"
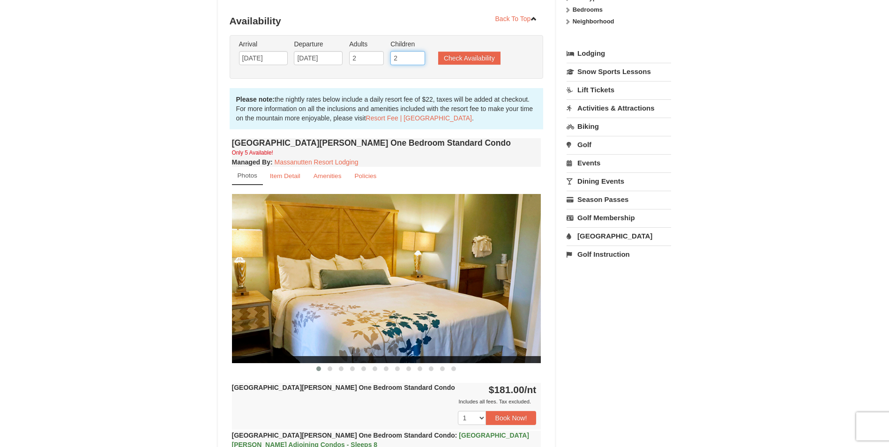
click at [407, 60] on input "2" at bounding box center [407, 58] width 35 height 14
click at [416, 55] on input "3" at bounding box center [407, 58] width 35 height 14
type input "4"
click at [416, 55] on input "4" at bounding box center [407, 58] width 35 height 14
click at [449, 53] on button "Check Availability" at bounding box center [469, 58] width 62 height 13
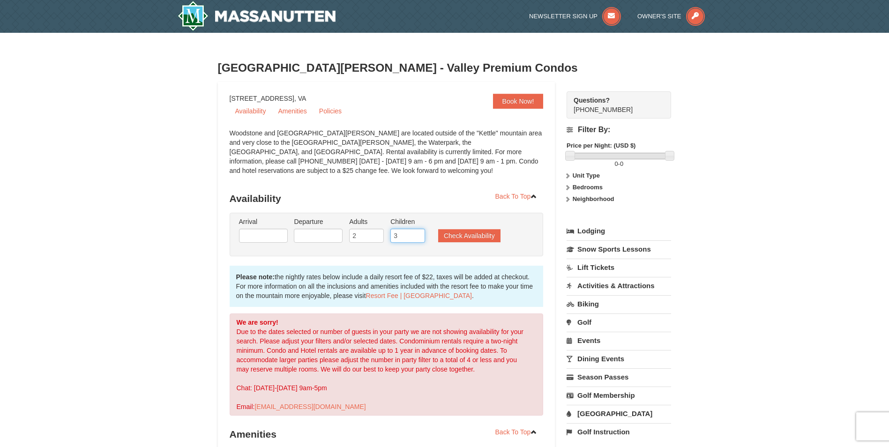
click at [418, 239] on input "3" at bounding box center [407, 236] width 35 height 14
type input "2"
click at [418, 239] on input "2" at bounding box center [407, 236] width 35 height 14
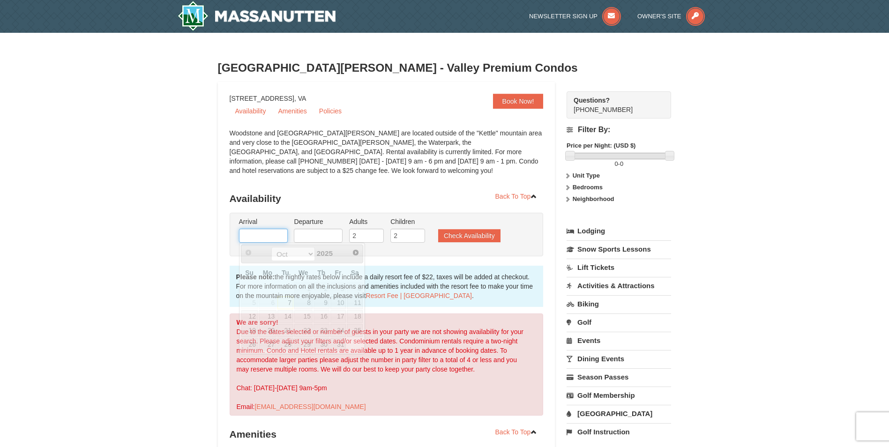
click at [275, 237] on input "text" at bounding box center [263, 236] width 49 height 14
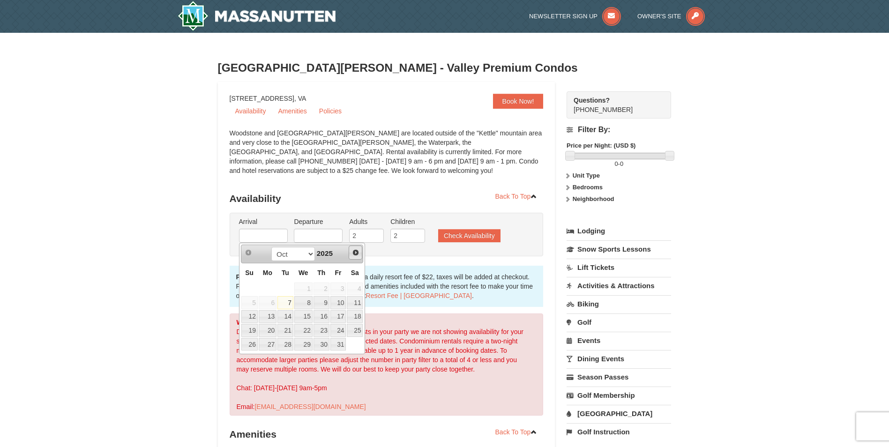
click at [356, 254] on span "Next" at bounding box center [355, 252] width 7 height 7
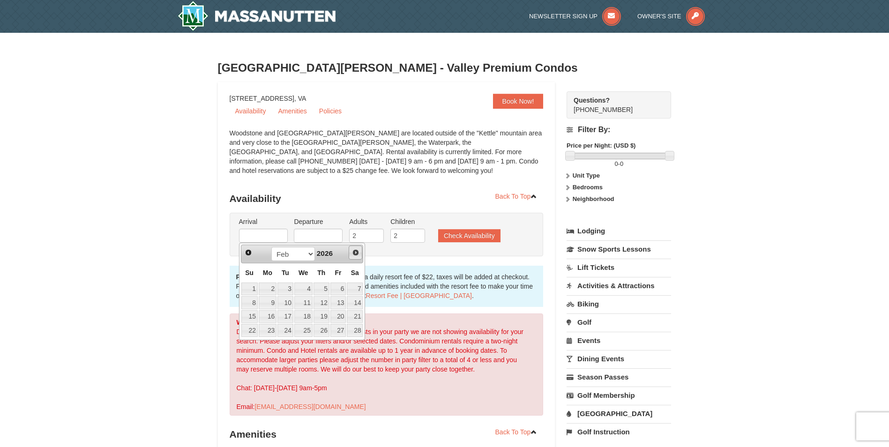
click at [354, 253] on span "Next" at bounding box center [355, 252] width 7 height 7
click at [253, 347] on link "29" at bounding box center [249, 344] width 16 height 13
type input "[DATE]"
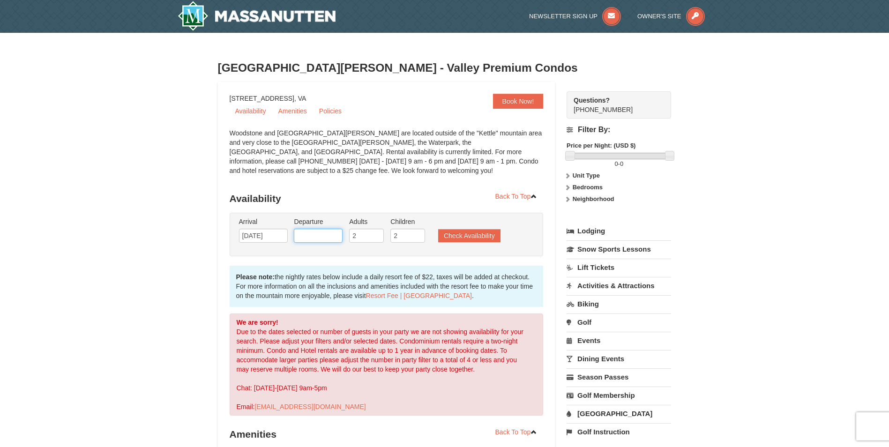
click at [323, 231] on input "text" at bounding box center [318, 236] width 49 height 14
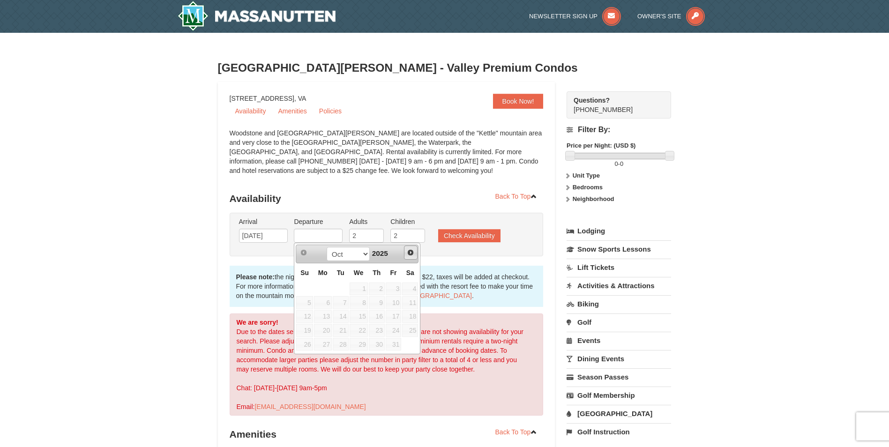
click at [407, 252] on span "Next" at bounding box center [410, 252] width 7 height 7
click at [410, 253] on span "Next" at bounding box center [410, 252] width 7 height 7
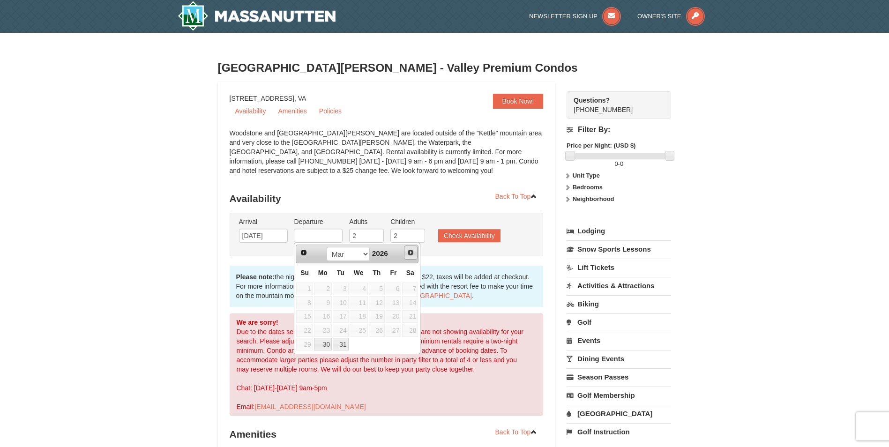
click at [410, 253] on span "Next" at bounding box center [410, 252] width 7 height 7
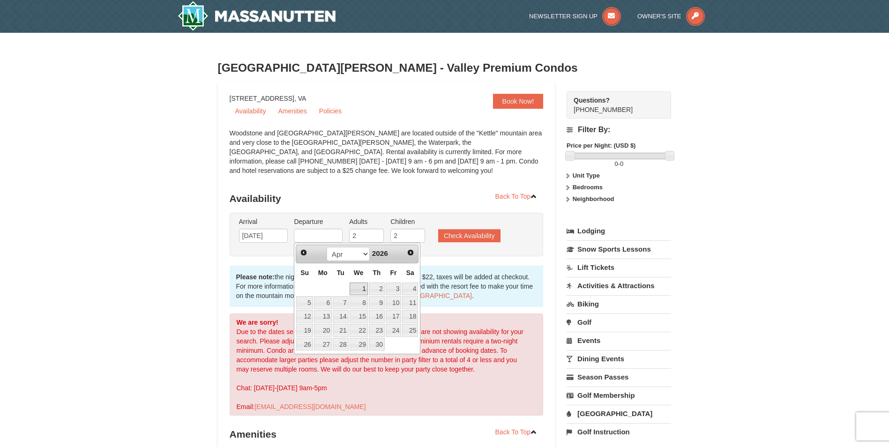
drag, startPoint x: 359, startPoint y: 289, endPoint x: 465, endPoint y: 240, distance: 117.0
click at [360, 289] on link "1" at bounding box center [358, 288] width 18 height 13
type input "[DATE]"
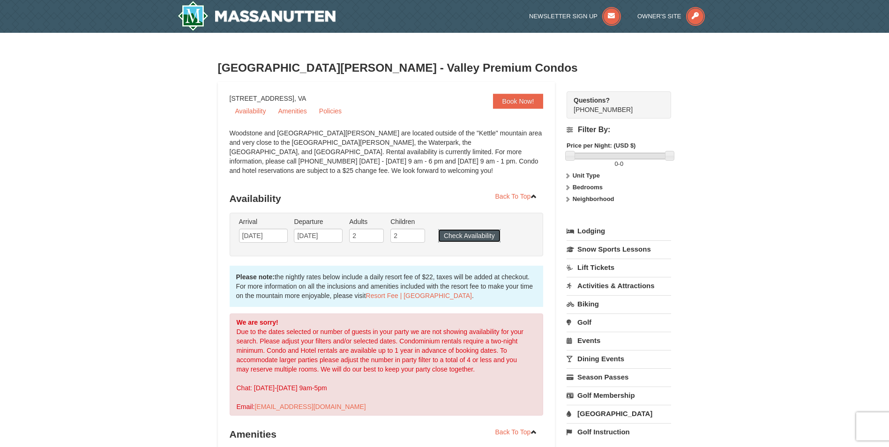
click at [488, 231] on button "Check Availability" at bounding box center [469, 235] width 62 height 13
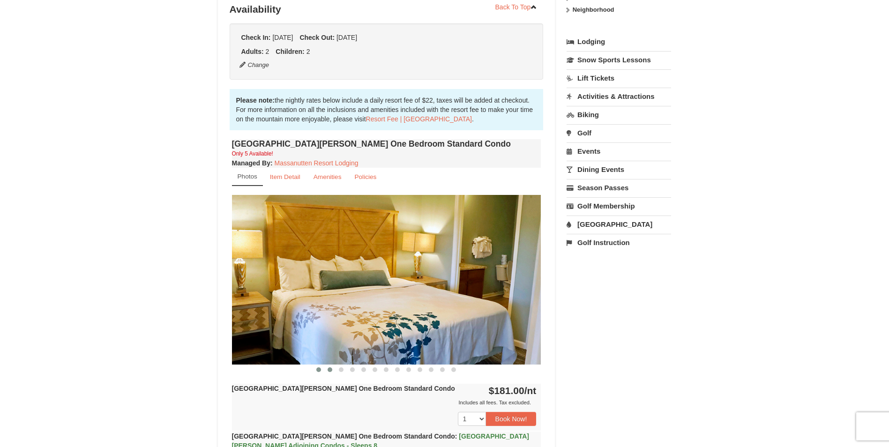
click at [328, 368] on span at bounding box center [329, 369] width 5 height 5
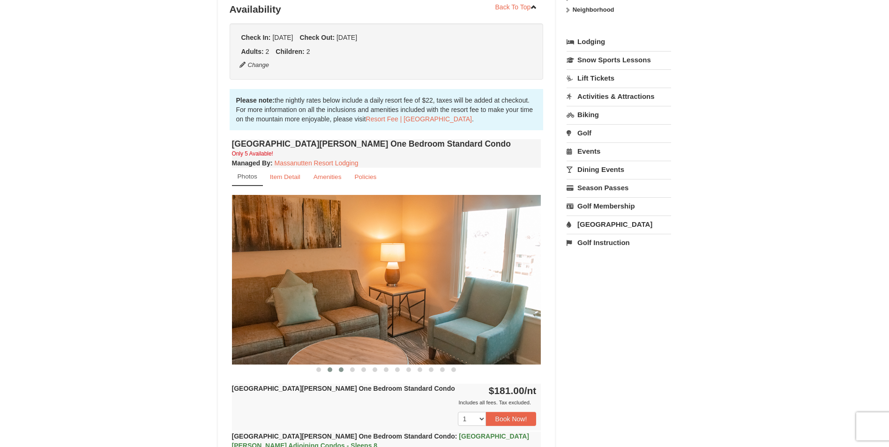
click at [340, 370] on span at bounding box center [341, 369] width 5 height 5
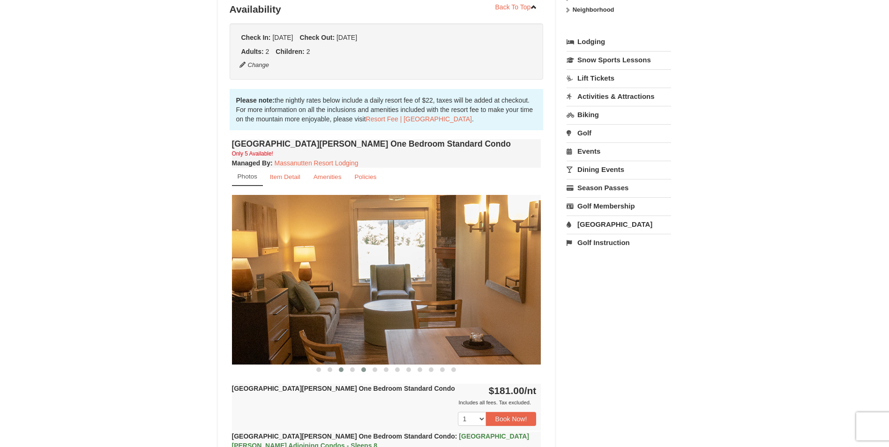
click at [360, 369] on button at bounding box center [363, 369] width 11 height 9
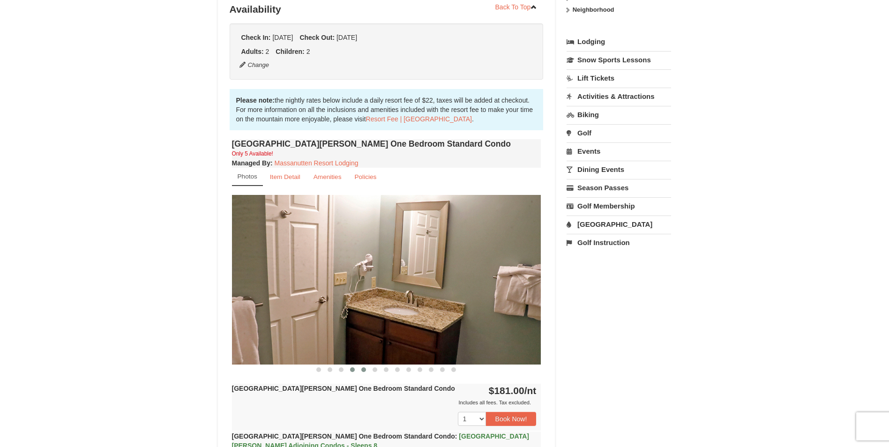
click at [349, 369] on button at bounding box center [352, 369] width 11 height 9
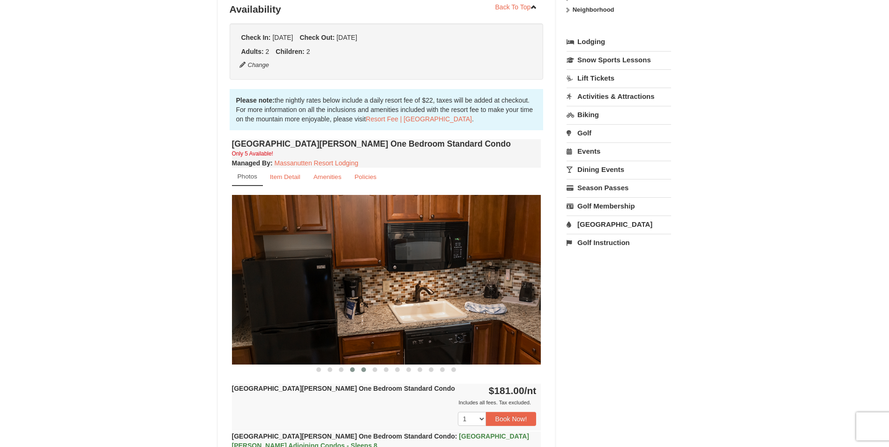
click at [362, 370] on span at bounding box center [363, 369] width 5 height 5
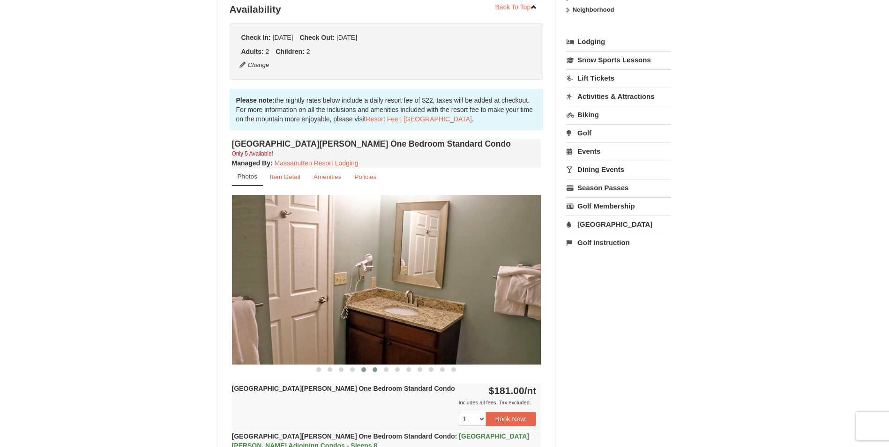
click at [374, 371] on span at bounding box center [374, 369] width 5 height 5
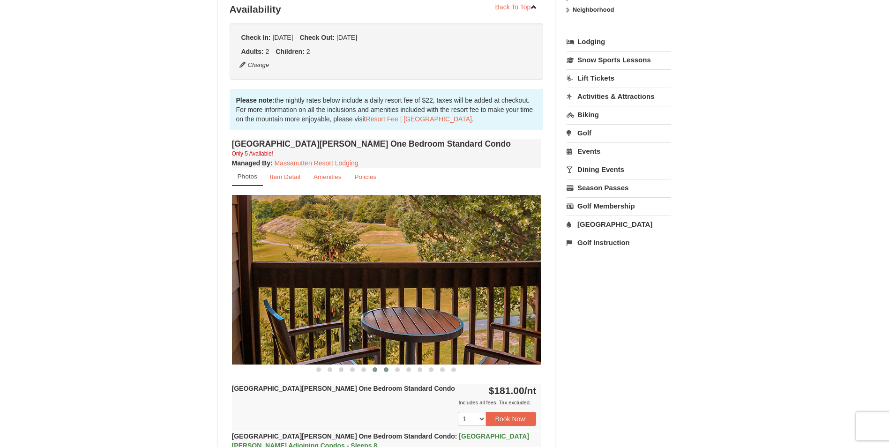
click at [387, 371] on span at bounding box center [386, 369] width 5 height 5
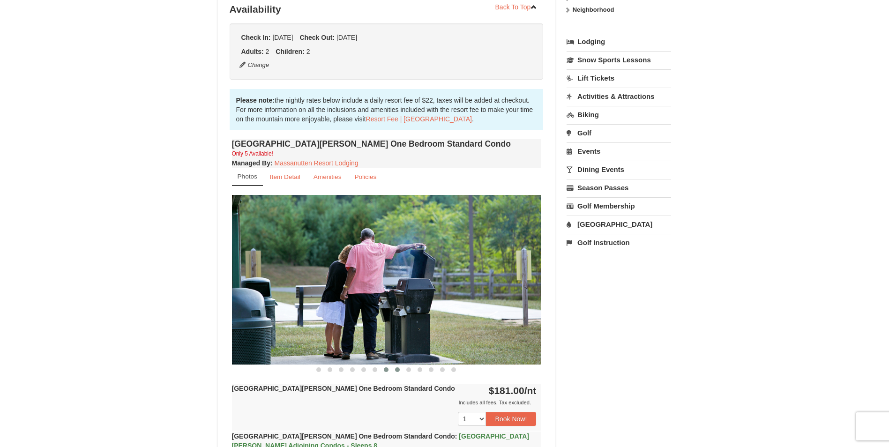
click at [395, 371] on span at bounding box center [397, 369] width 5 height 5
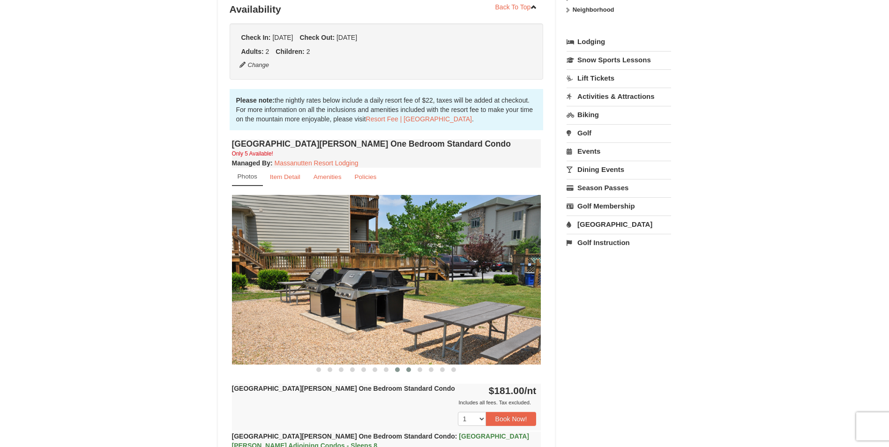
click at [408, 369] on span at bounding box center [408, 369] width 5 height 5
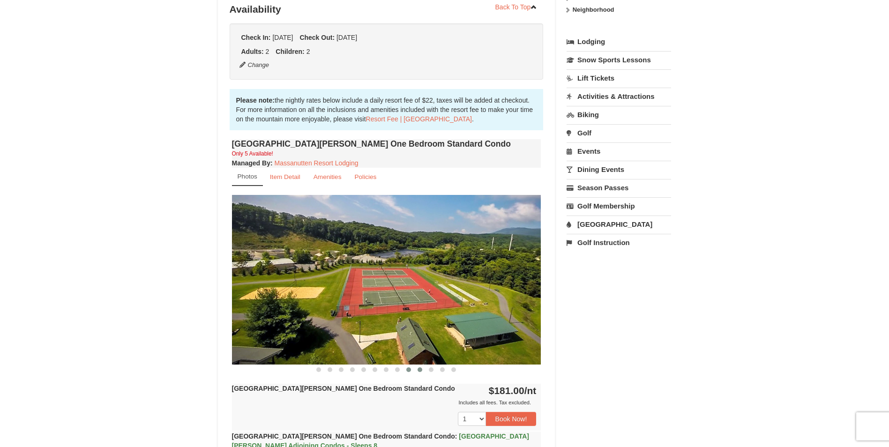
click at [420, 371] on span at bounding box center [419, 369] width 5 height 5
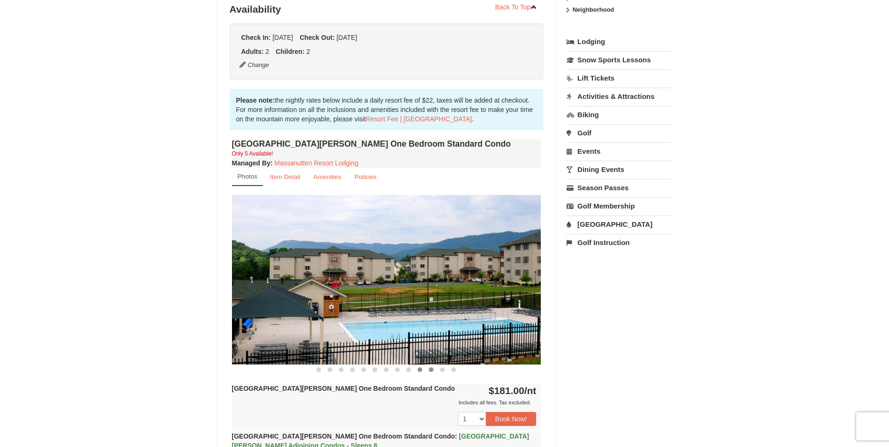
click at [433, 371] on button at bounding box center [430, 369] width 11 height 9
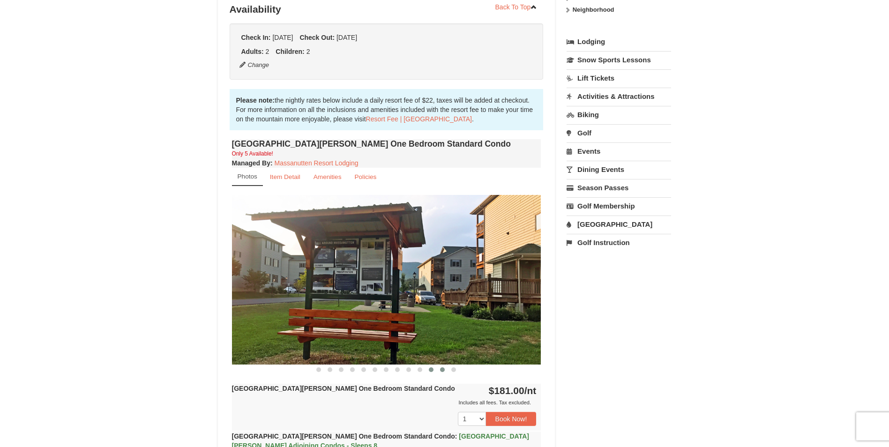
drag, startPoint x: 444, startPoint y: 371, endPoint x: 453, endPoint y: 371, distance: 8.9
click at [444, 371] on span at bounding box center [442, 369] width 5 height 5
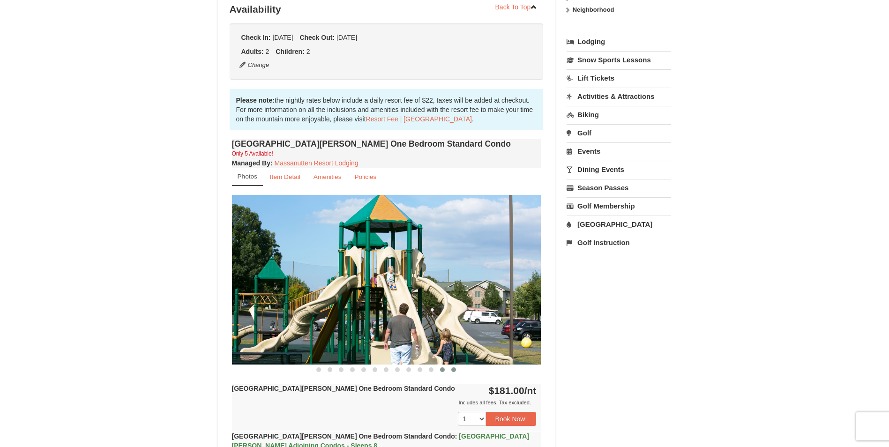
click at [454, 371] on span at bounding box center [453, 369] width 5 height 5
